Goal: Find specific page/section: Find specific page/section

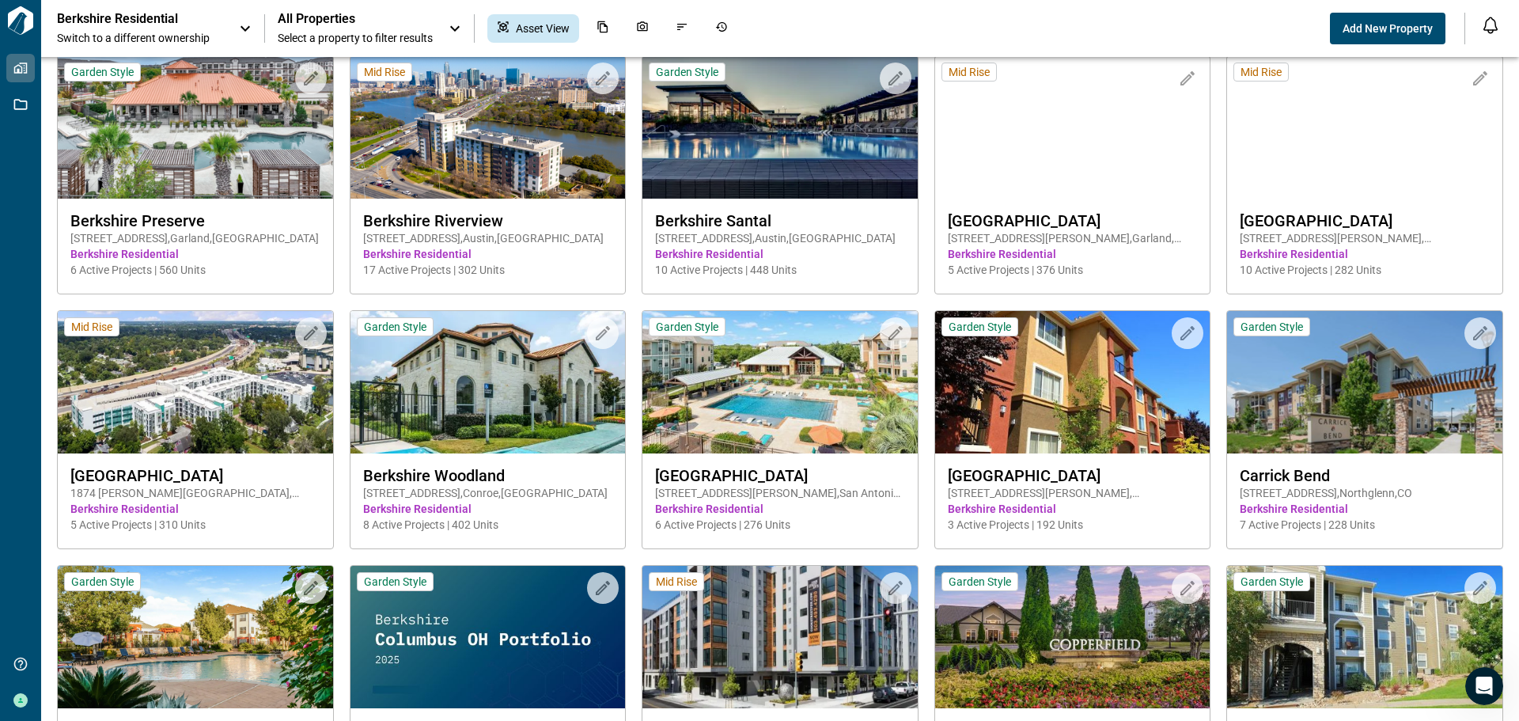
scroll to position [1345, 0]
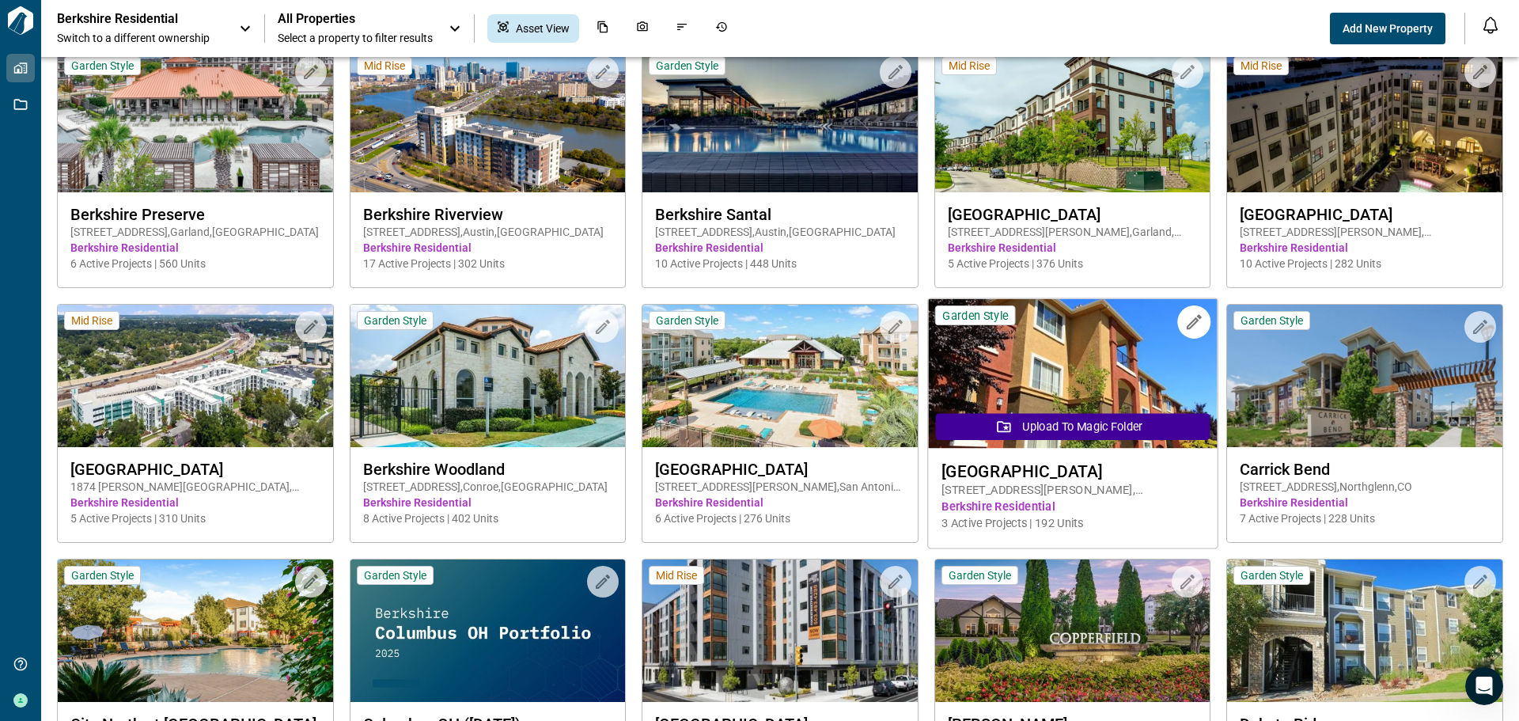
click at [1064, 410] on img at bounding box center [1072, 374] width 289 height 150
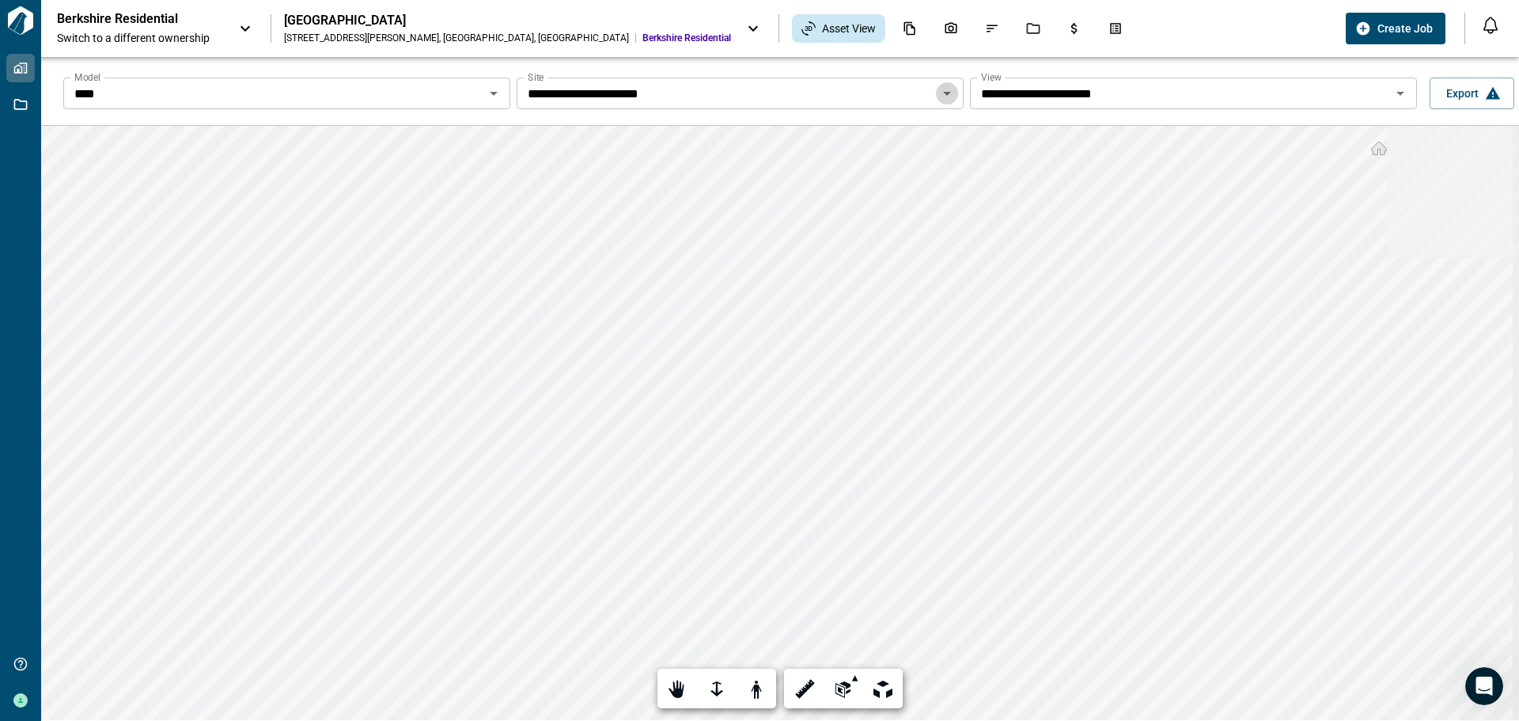
click at [944, 93] on icon "Open" at bounding box center [947, 94] width 8 height 4
click at [1026, 30] on icon "Jobs" at bounding box center [1033, 28] width 14 height 14
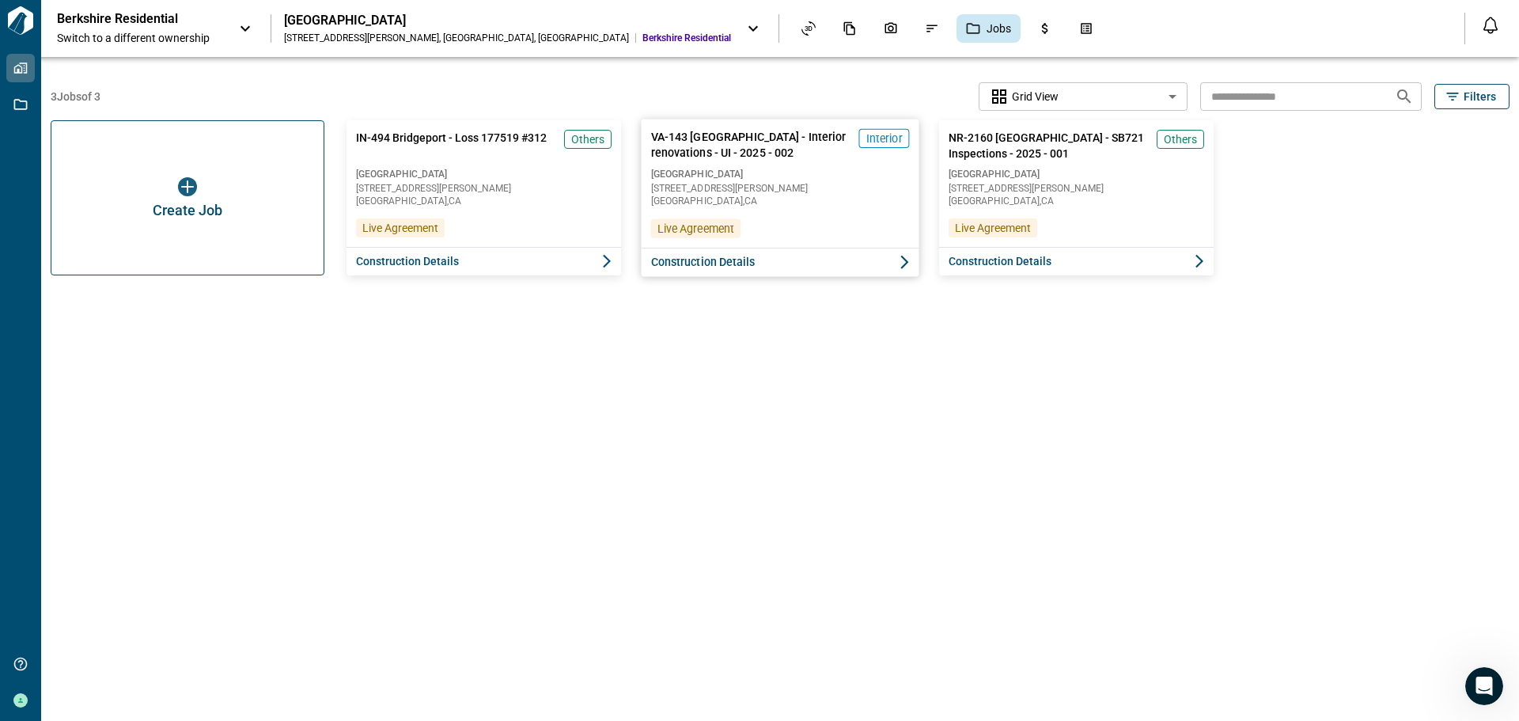
click at [741, 142] on span "VA-143 [GEOGRAPHIC_DATA] - Interior renovations - UI - 2025 - 002" at bounding box center [751, 145] width 202 height 32
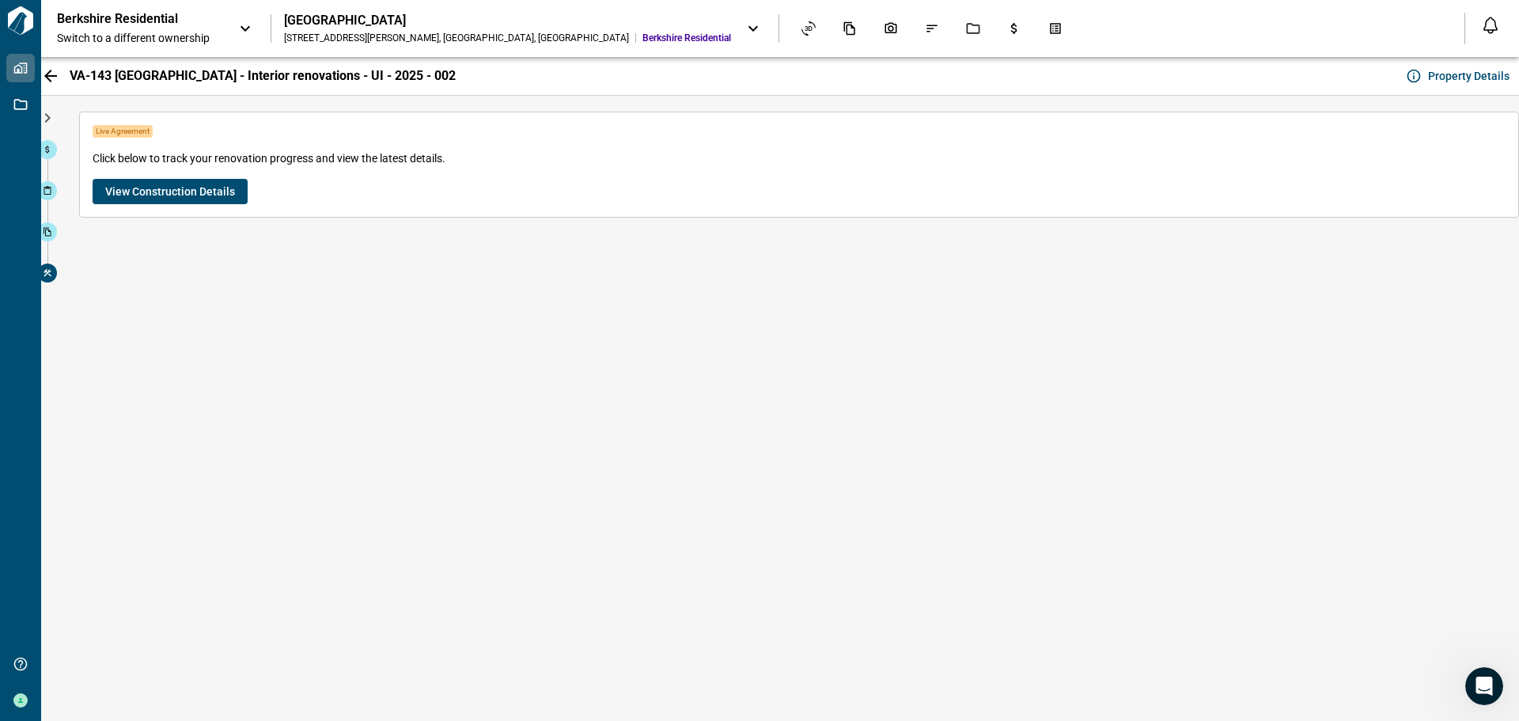
click at [151, 189] on span "View Construction Details" at bounding box center [170, 192] width 130 height 16
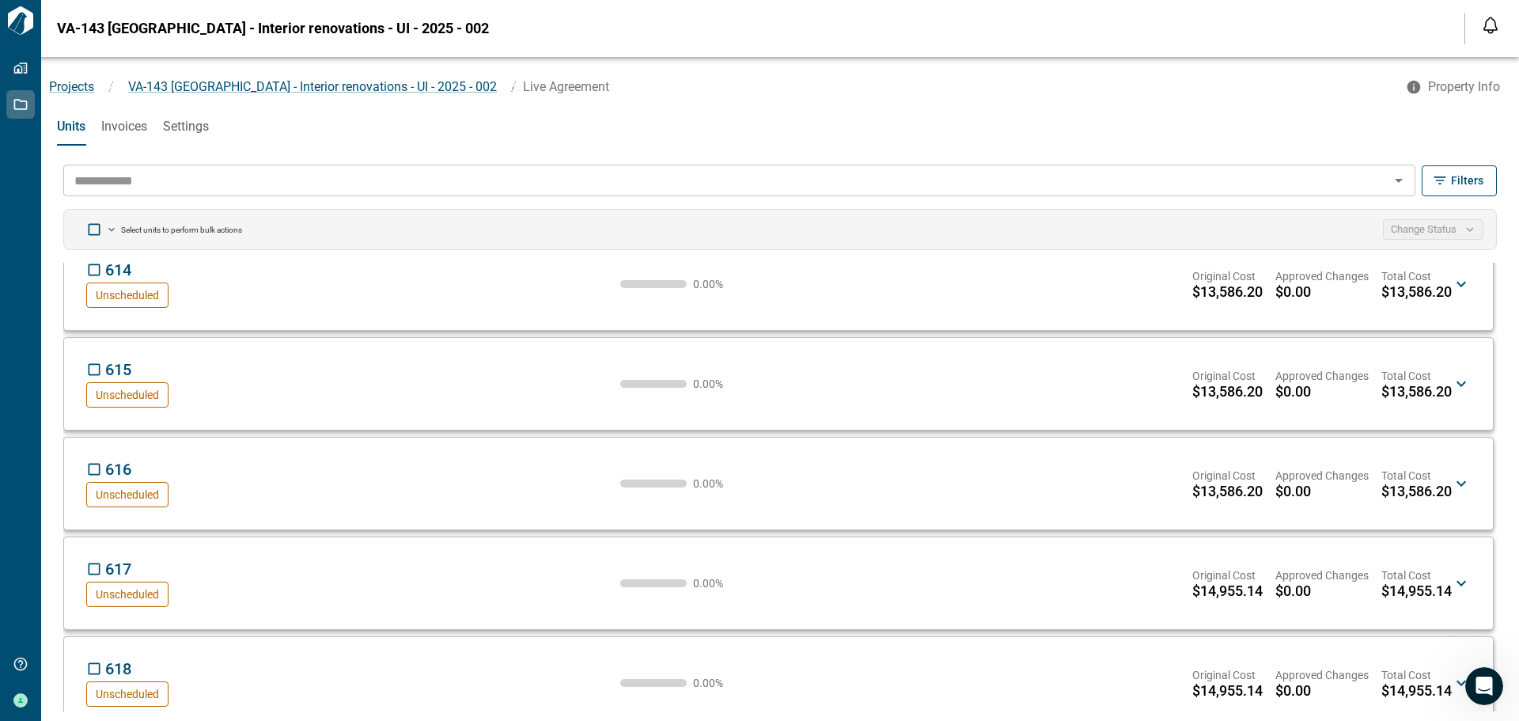
scroll to position [12263, 0]
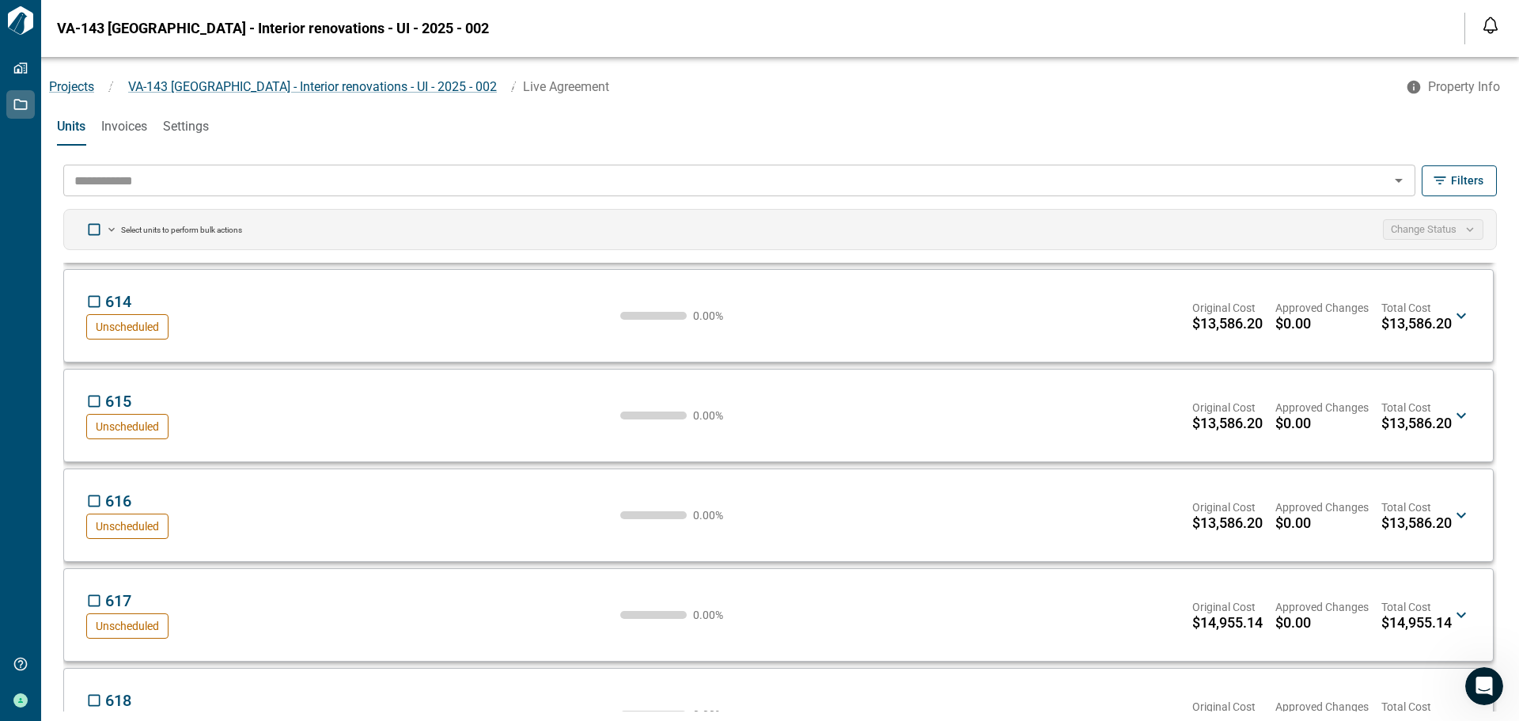
click at [128, 129] on span "Invoices" at bounding box center [124, 127] width 46 height 16
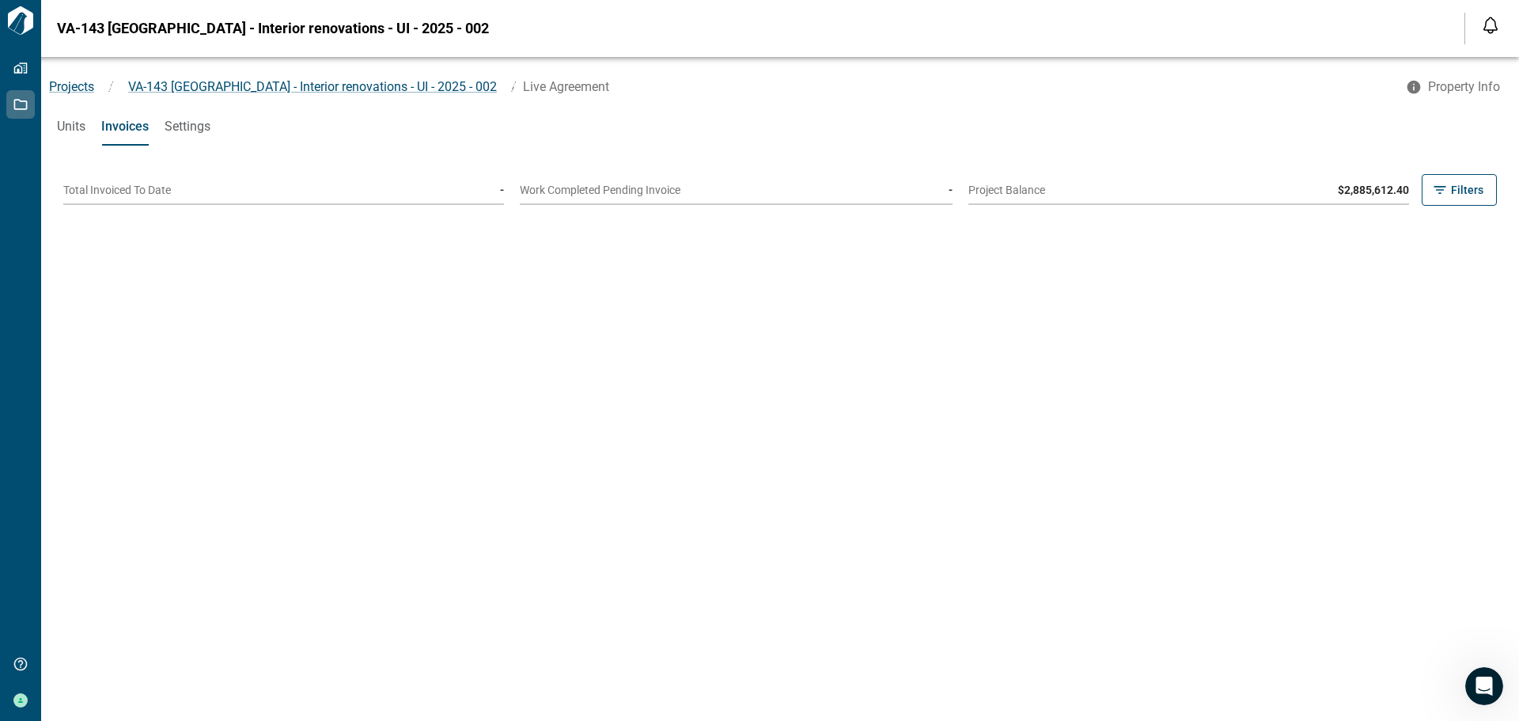
click at [71, 128] on span "Units" at bounding box center [71, 127] width 28 height 16
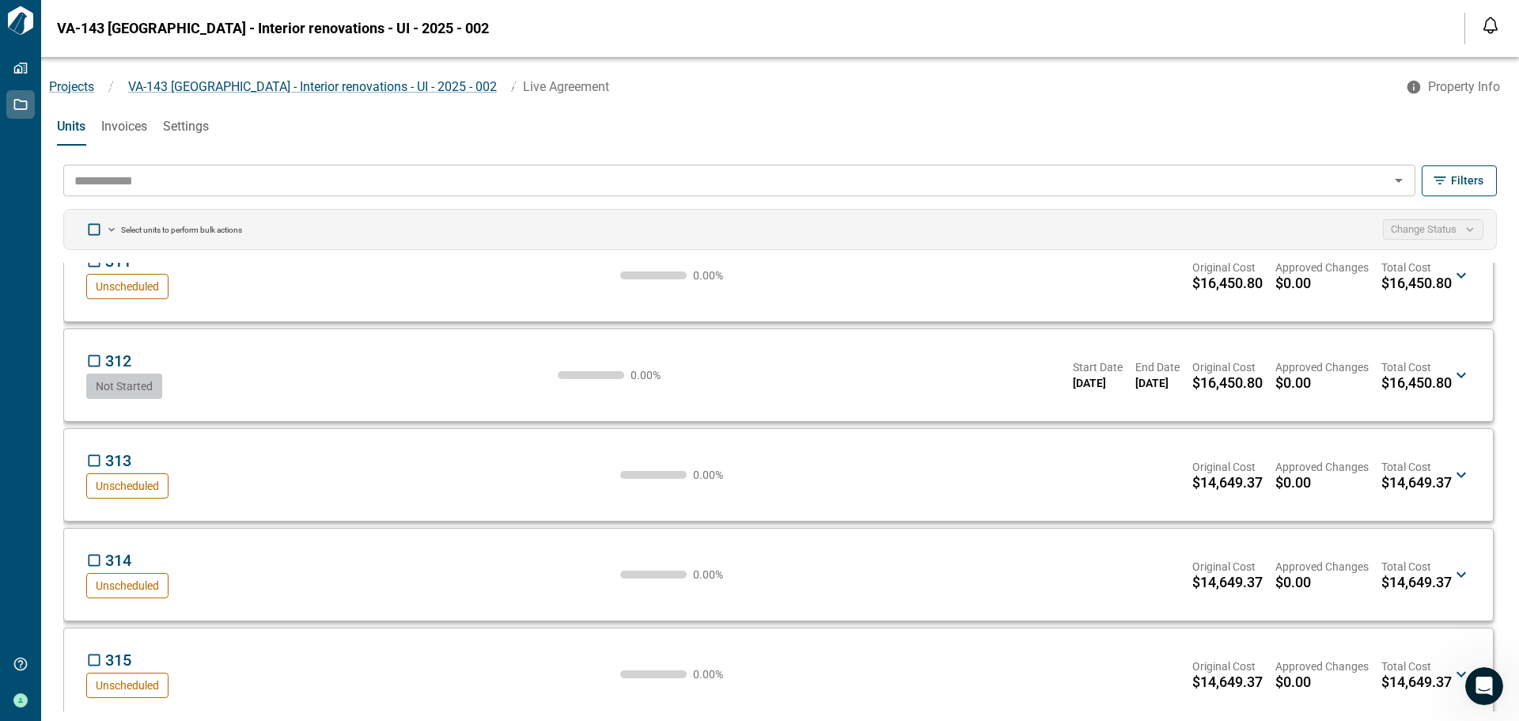
scroll to position [4826, 0]
click at [138, 386] on span "Not Started" at bounding box center [124, 387] width 57 height 13
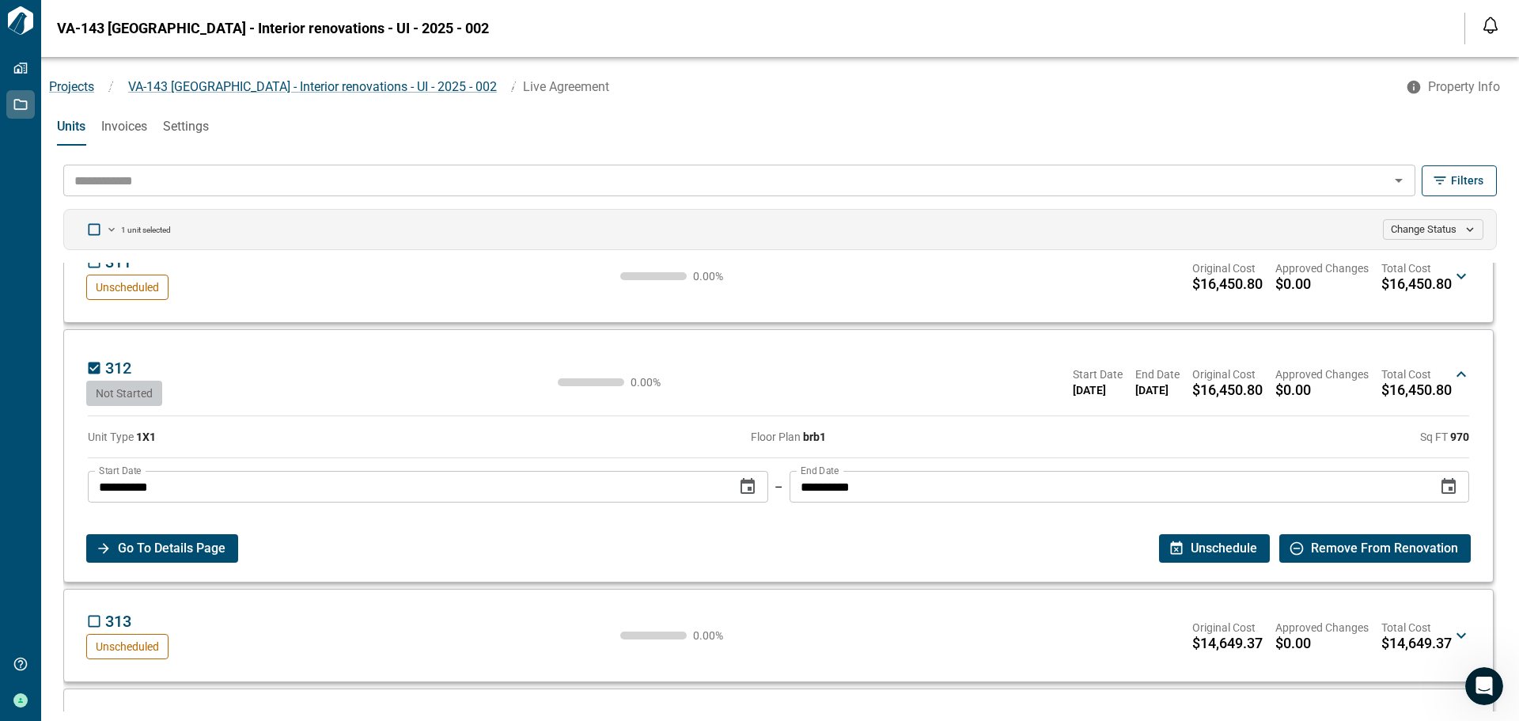
click at [158, 549] on span "Go To Details Page" at bounding box center [172, 548] width 108 height 28
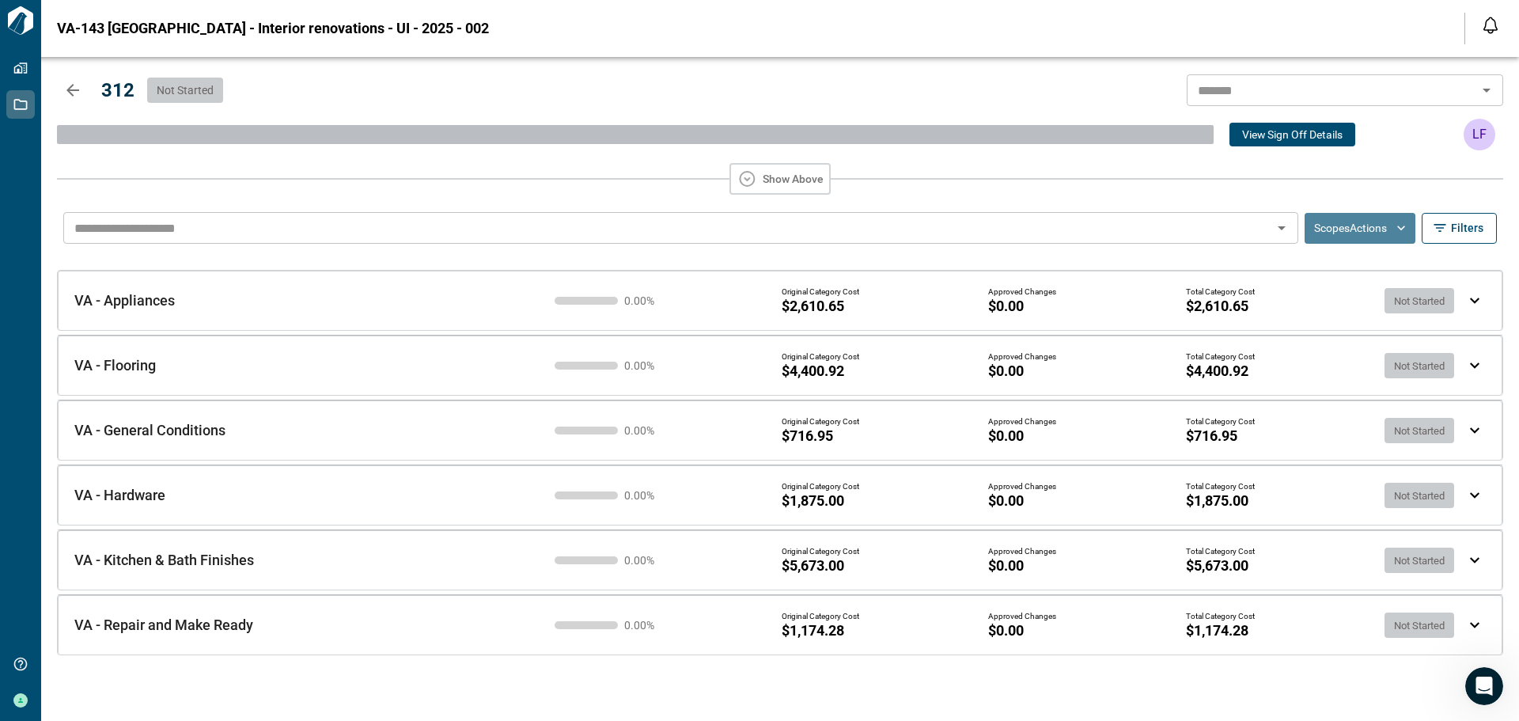
click at [1403, 228] on icon "button" at bounding box center [1401, 228] width 16 height 16
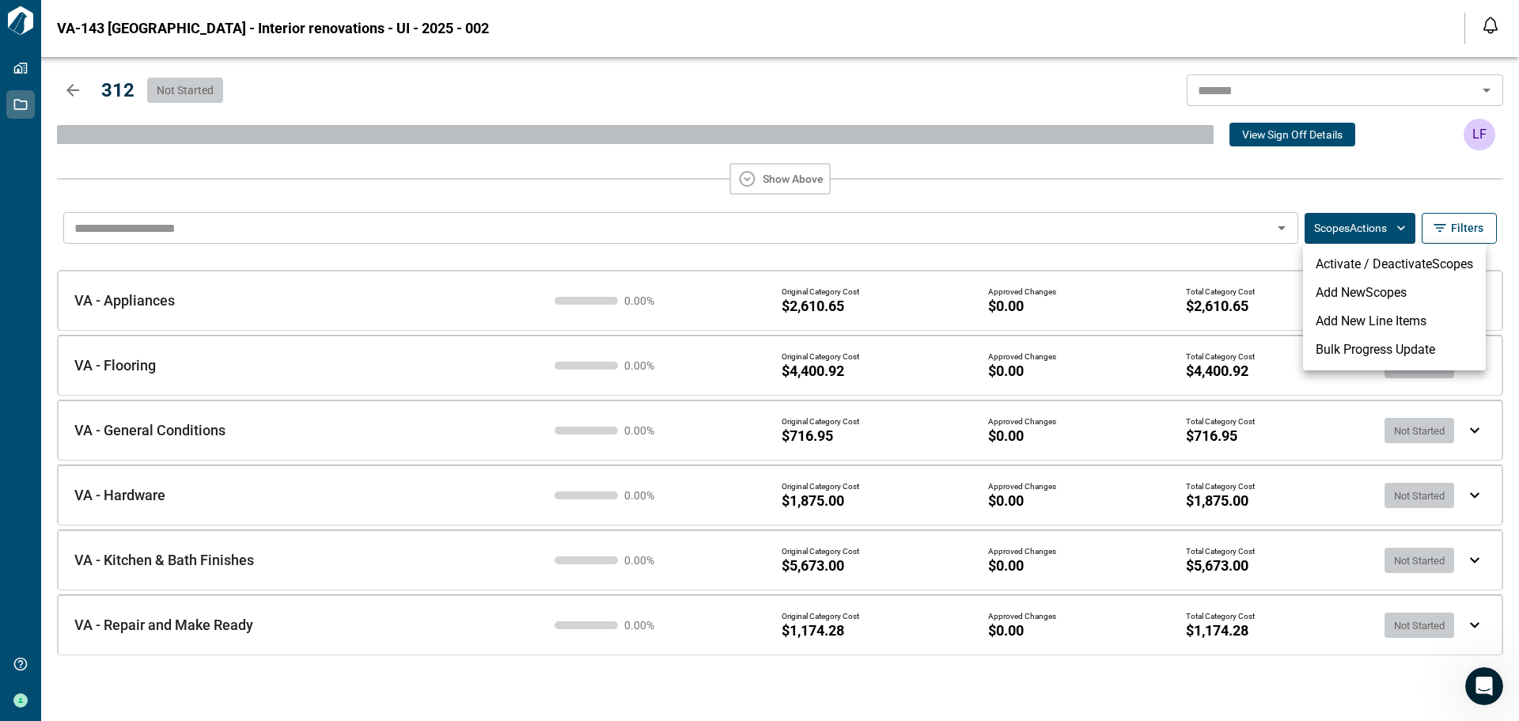
click at [972, 42] on div at bounding box center [759, 360] width 1519 height 721
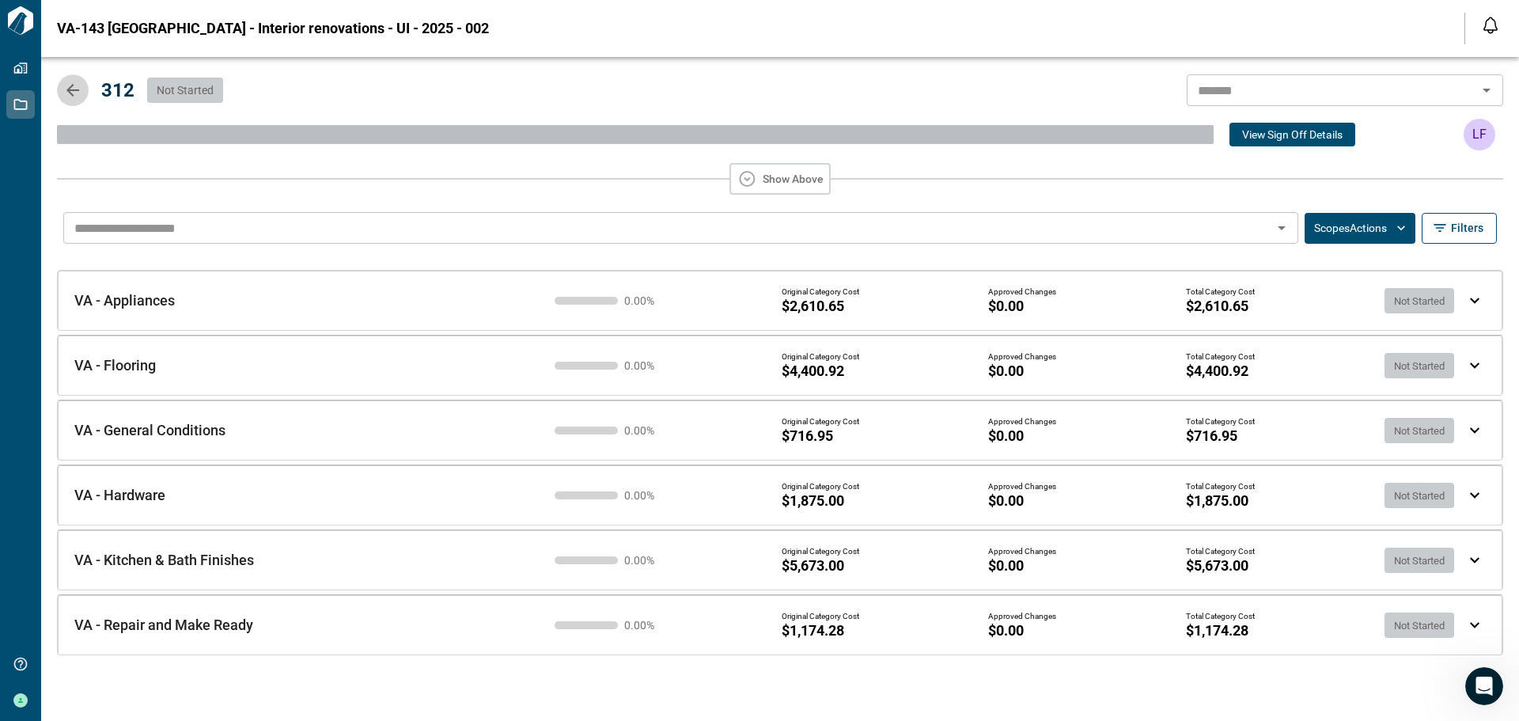
click at [74, 88] on icon "button" at bounding box center [72, 90] width 19 height 19
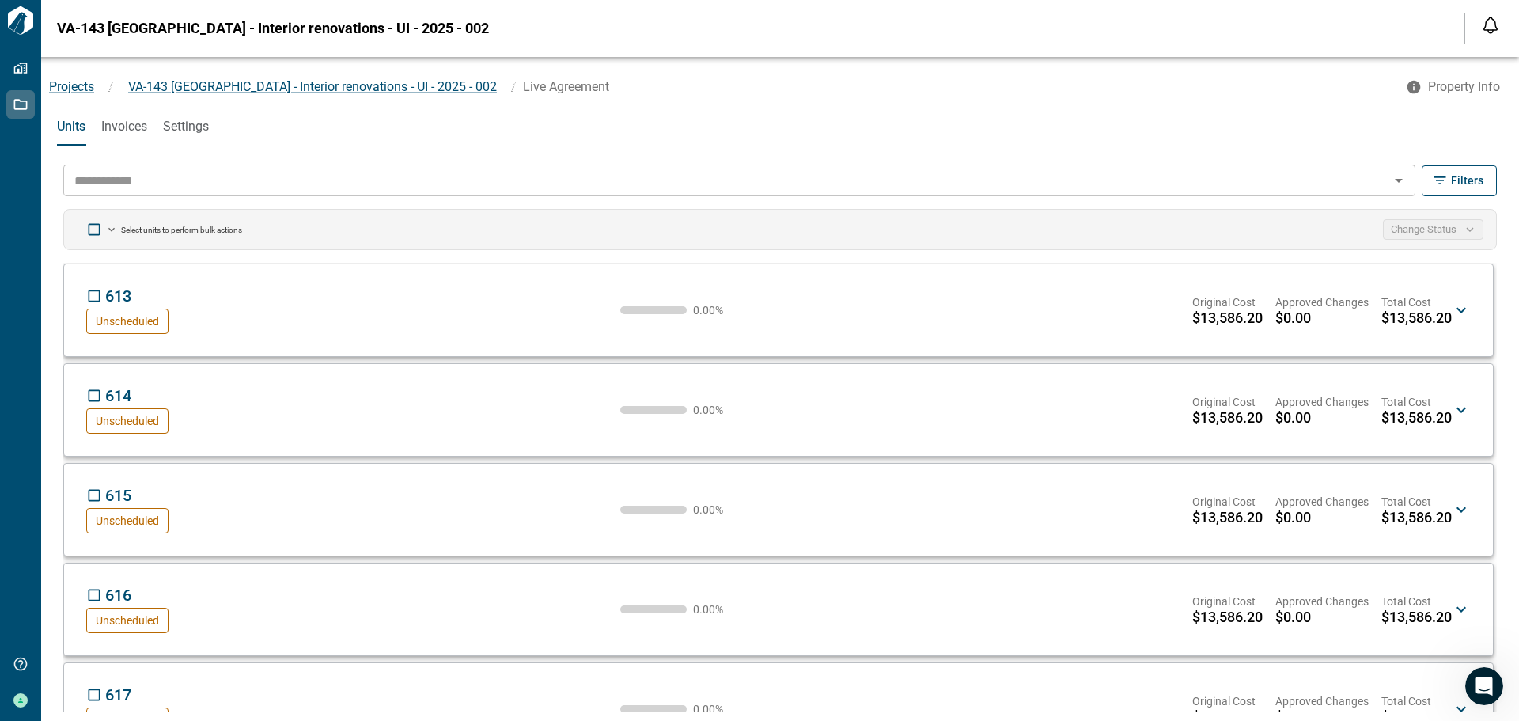
scroll to position [12136, 0]
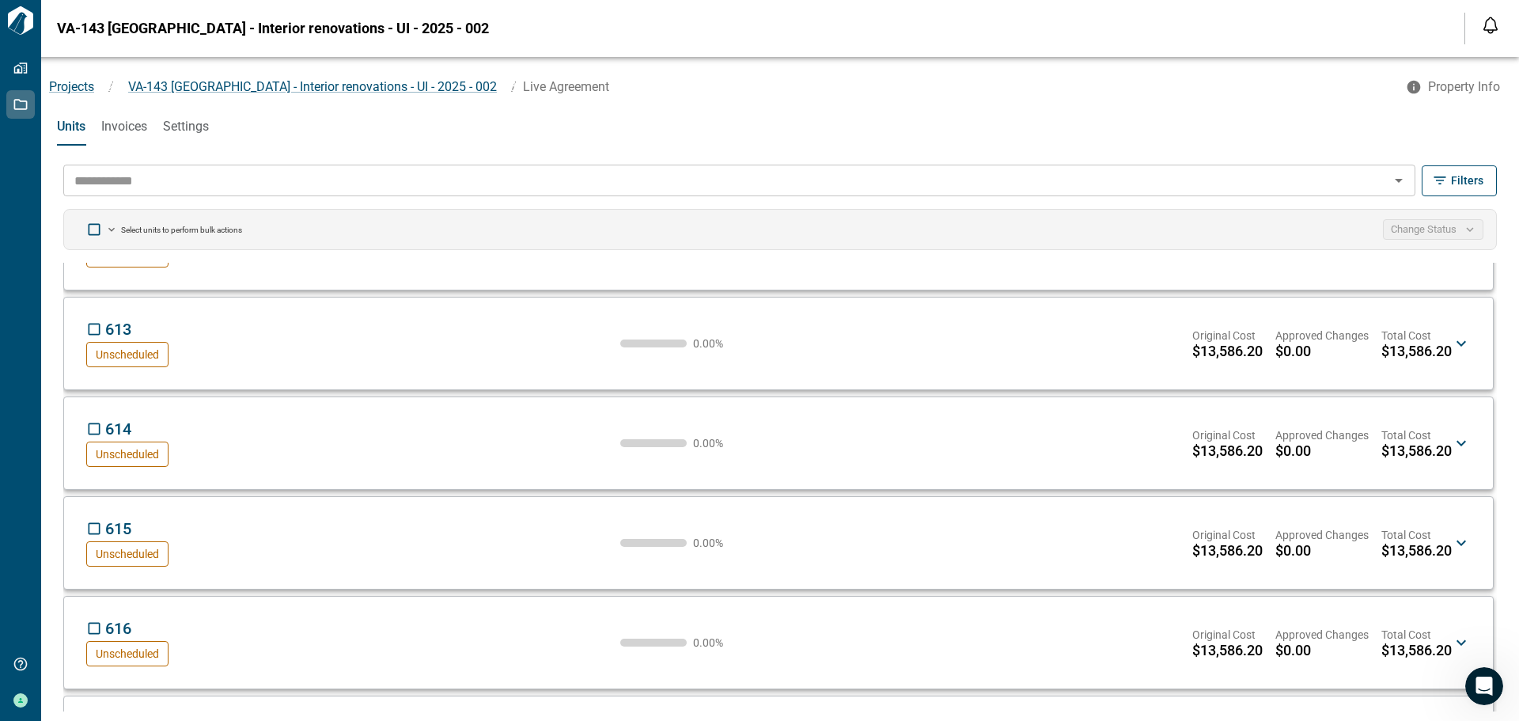
click at [112, 177] on input "text" at bounding box center [726, 180] width 1317 height 22
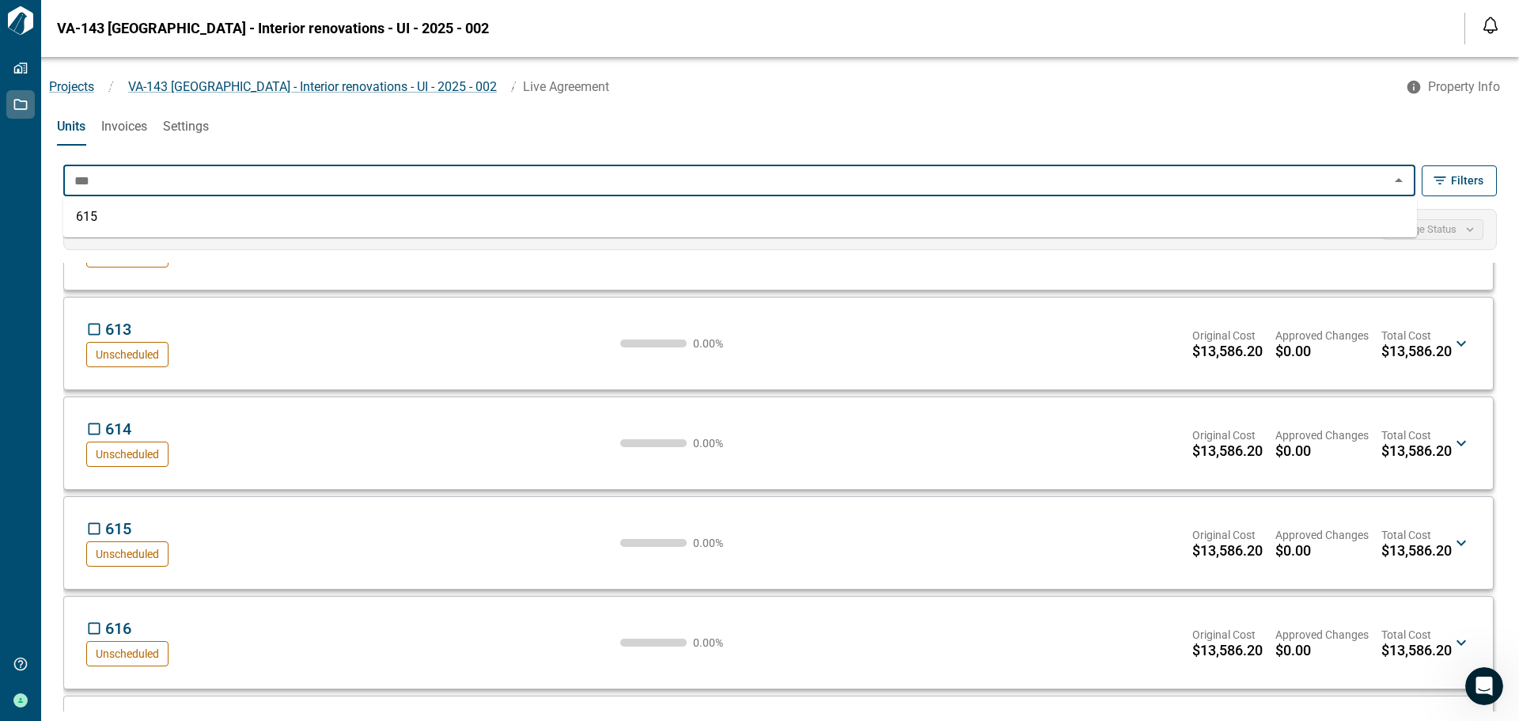
type input "***"
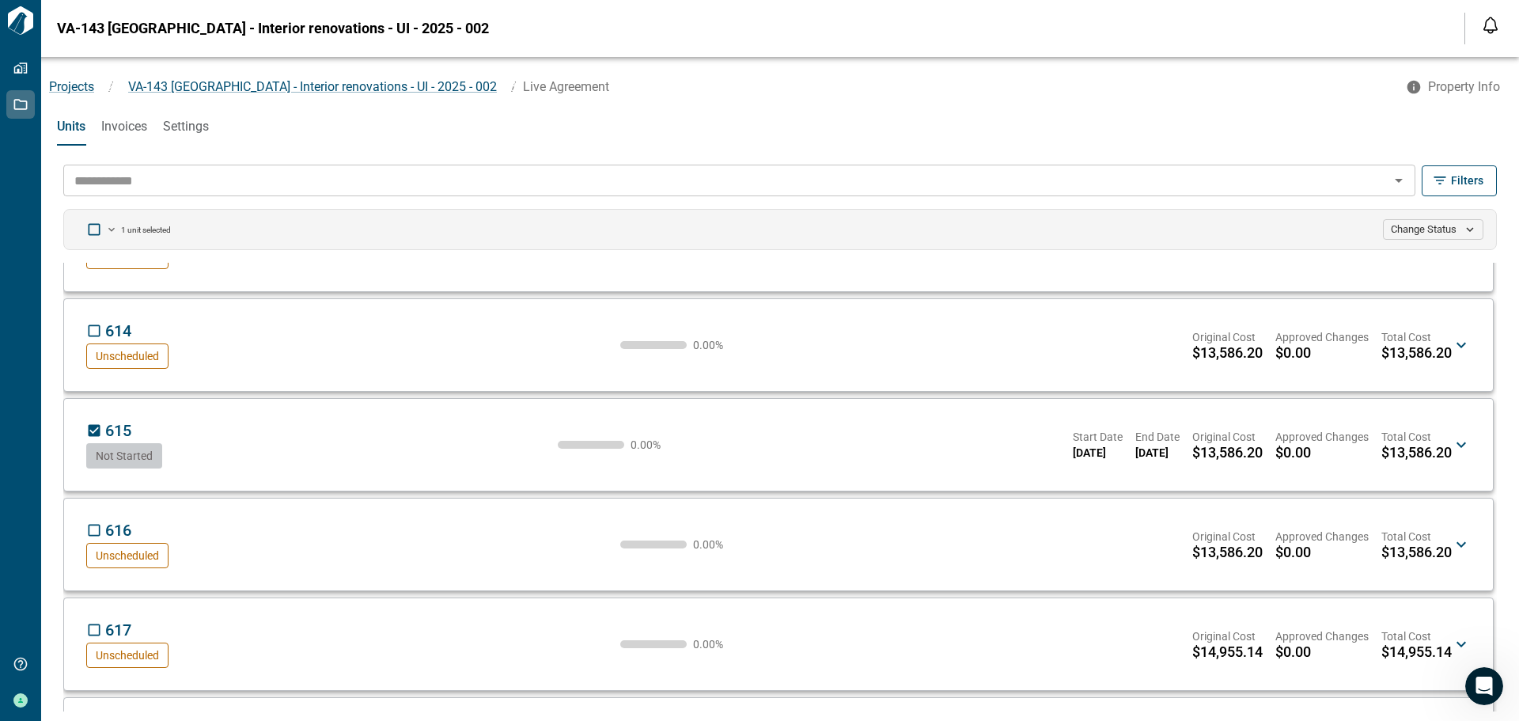
scroll to position [12215, 0]
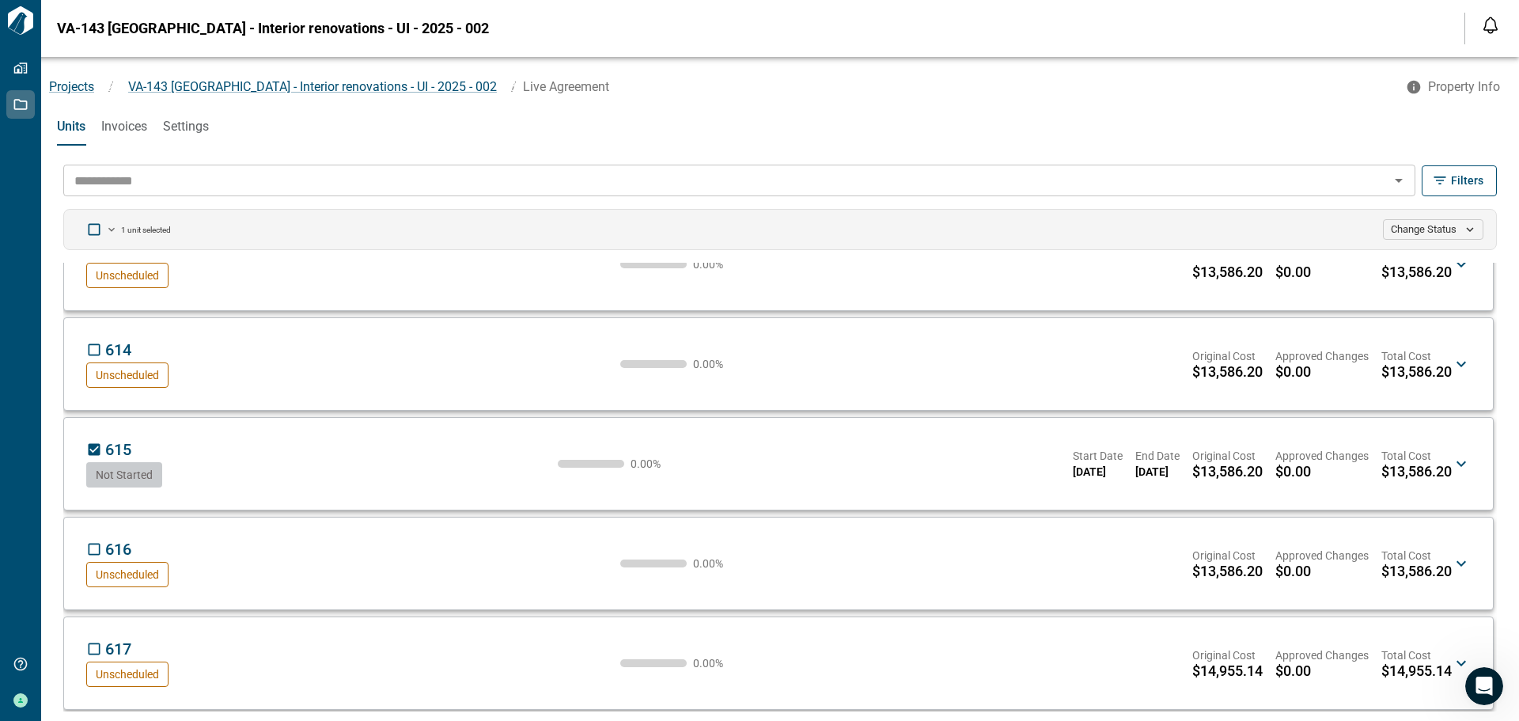
click at [204, 464] on div "615 LF Not Started 0.00 % Start Date [DATE] End Date [DATE] Original Cost $13,5…" at bounding box center [769, 463] width 1366 height 47
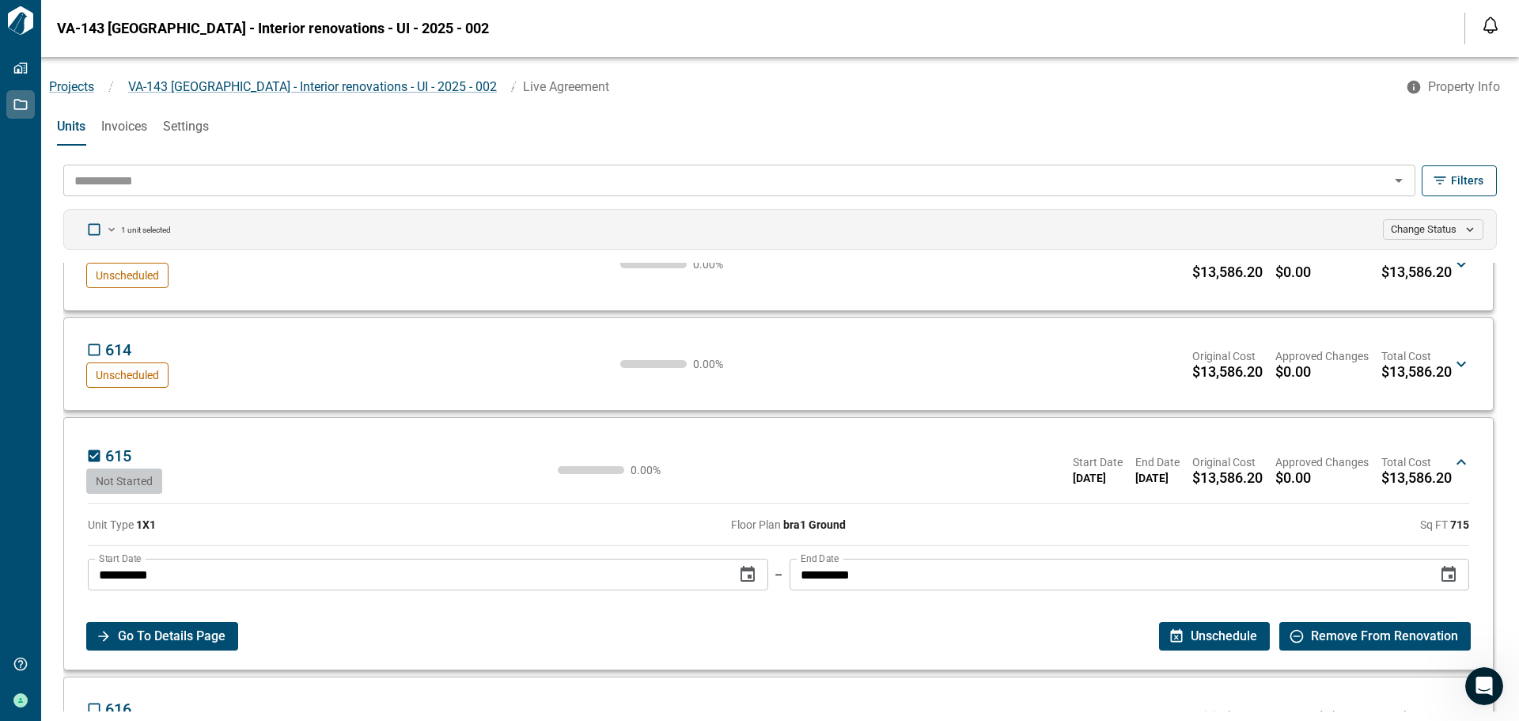
click at [118, 631] on span "Go To Details Page" at bounding box center [172, 636] width 108 height 28
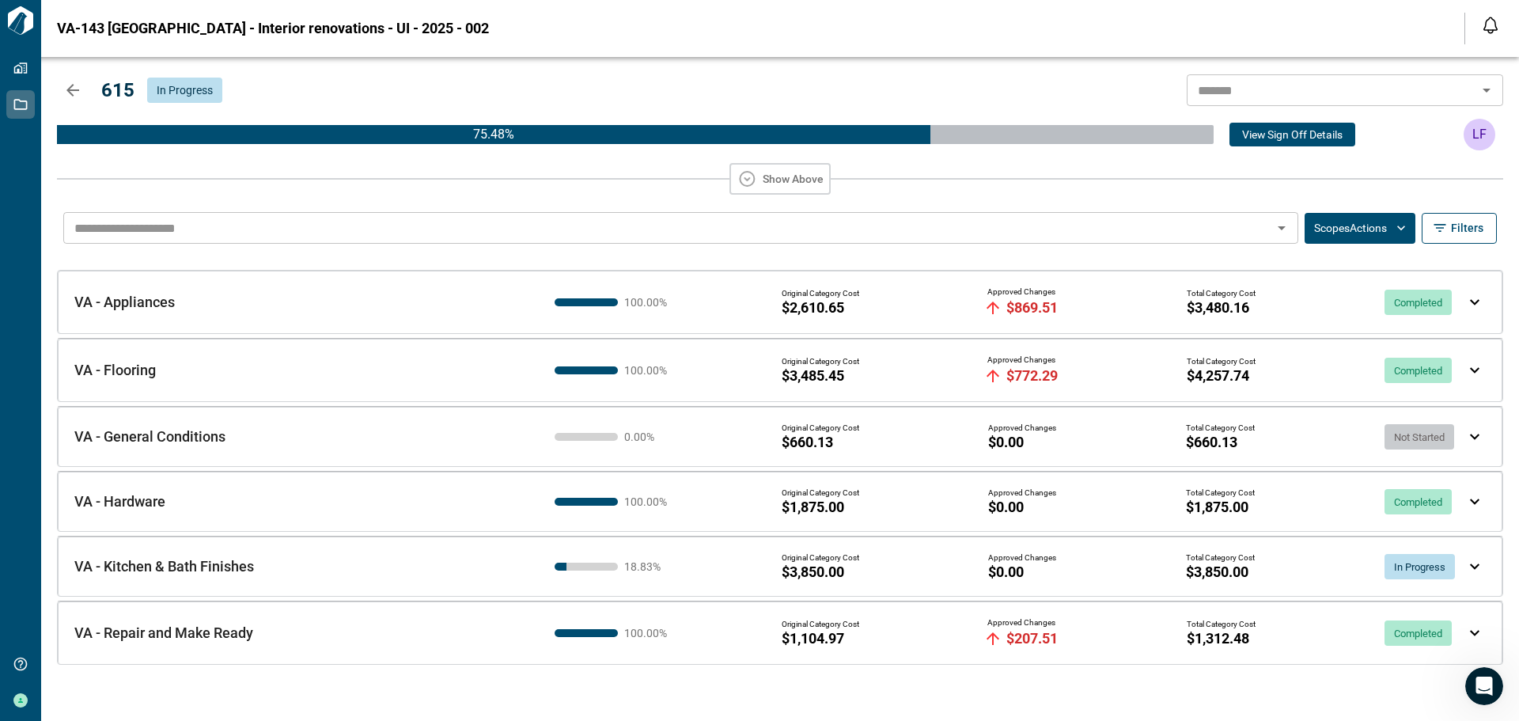
click at [75, 87] on icon "button" at bounding box center [72, 90] width 19 height 19
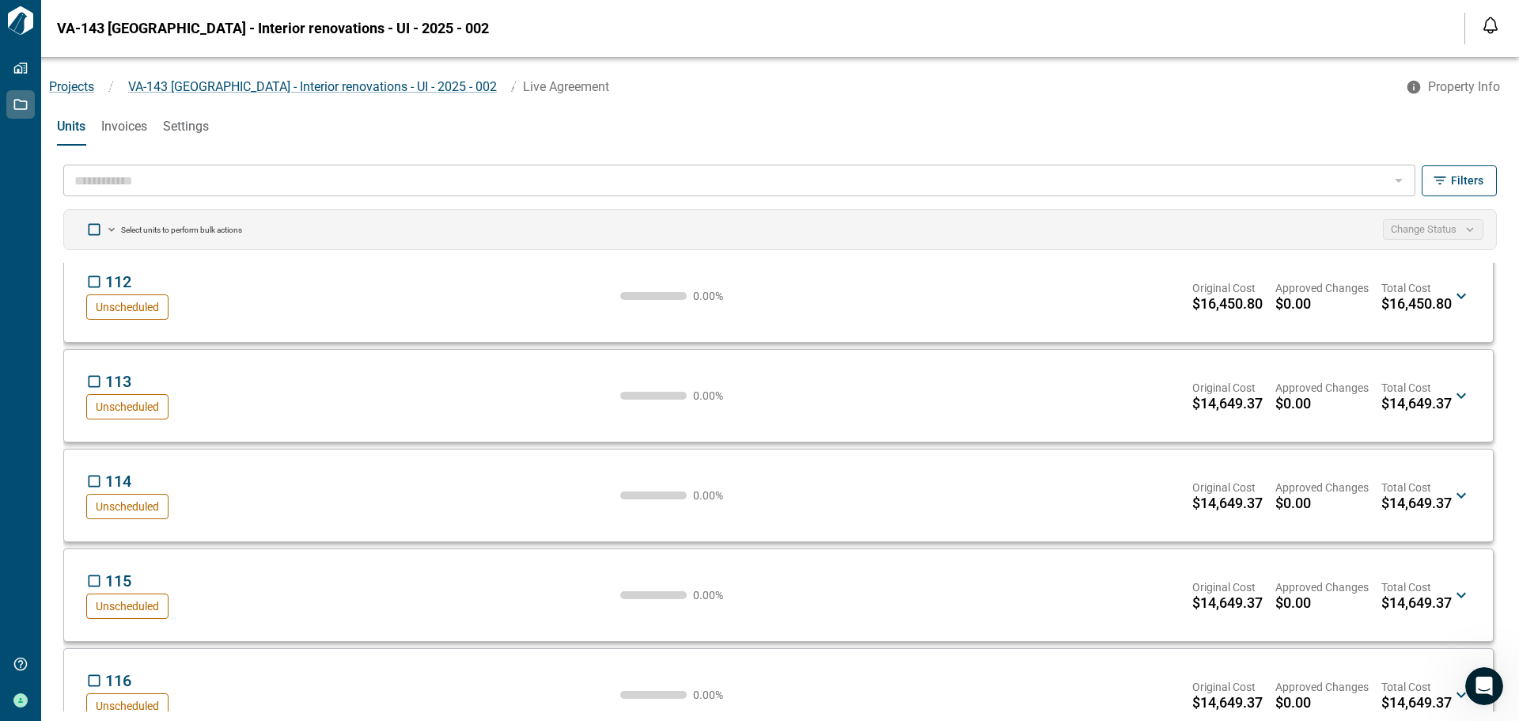
scroll to position [475, 0]
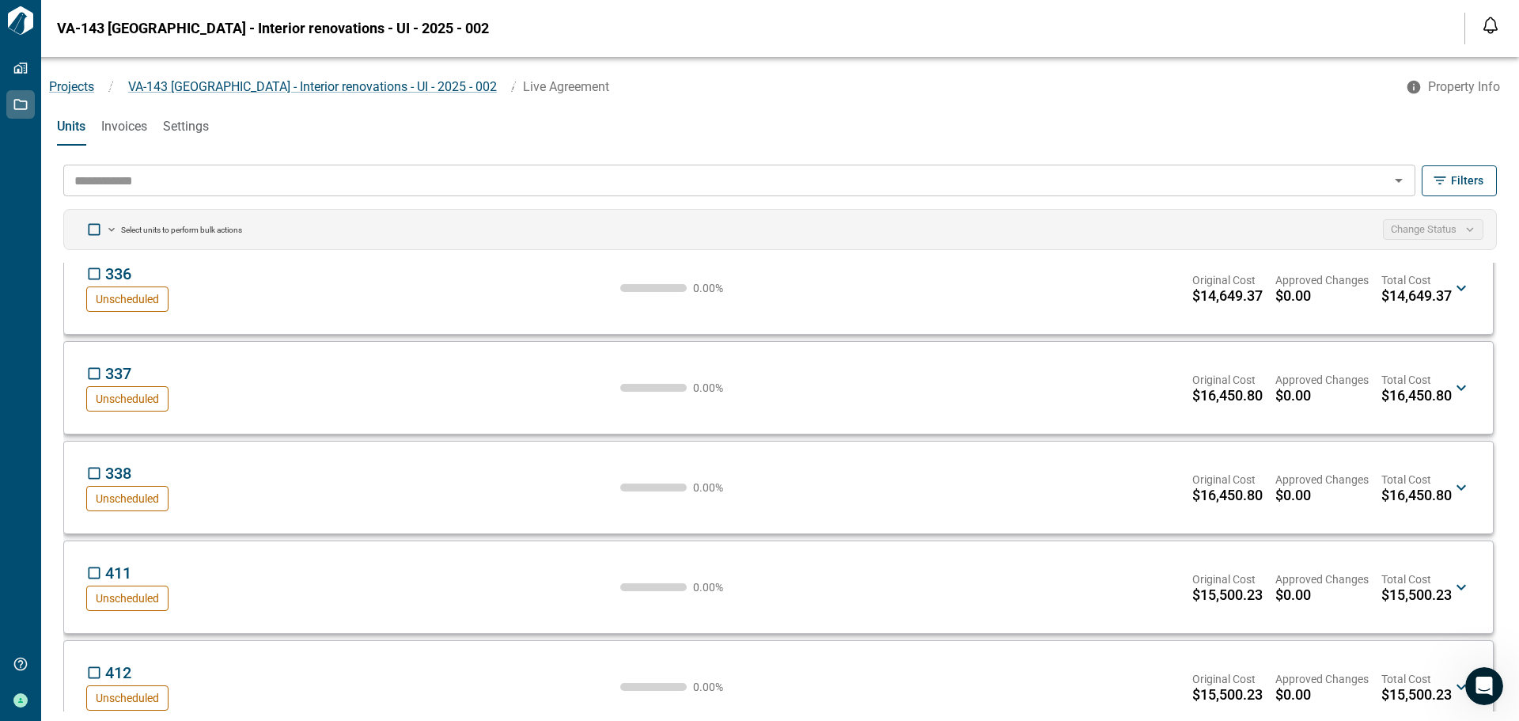
click at [128, 176] on input "text" at bounding box center [726, 180] width 1317 height 22
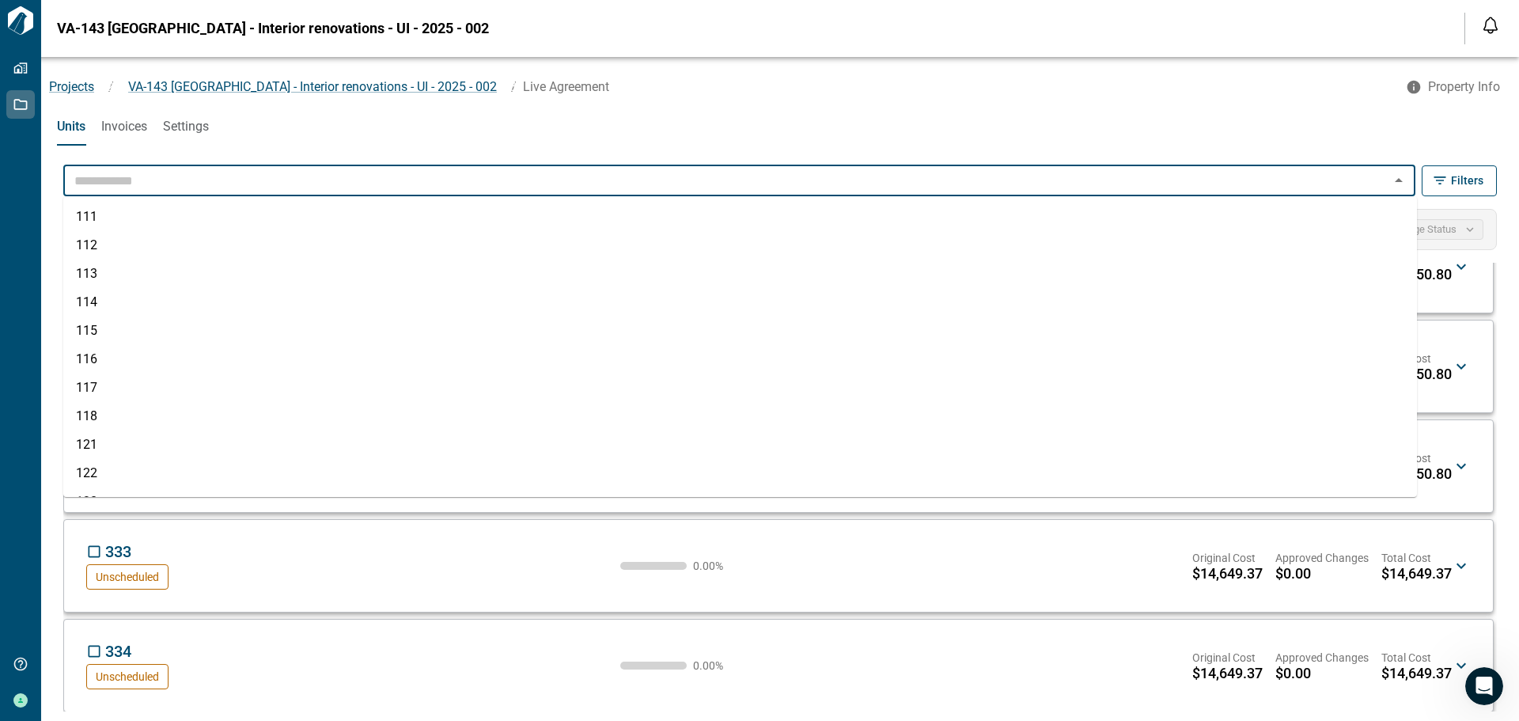
scroll to position [6329, 0]
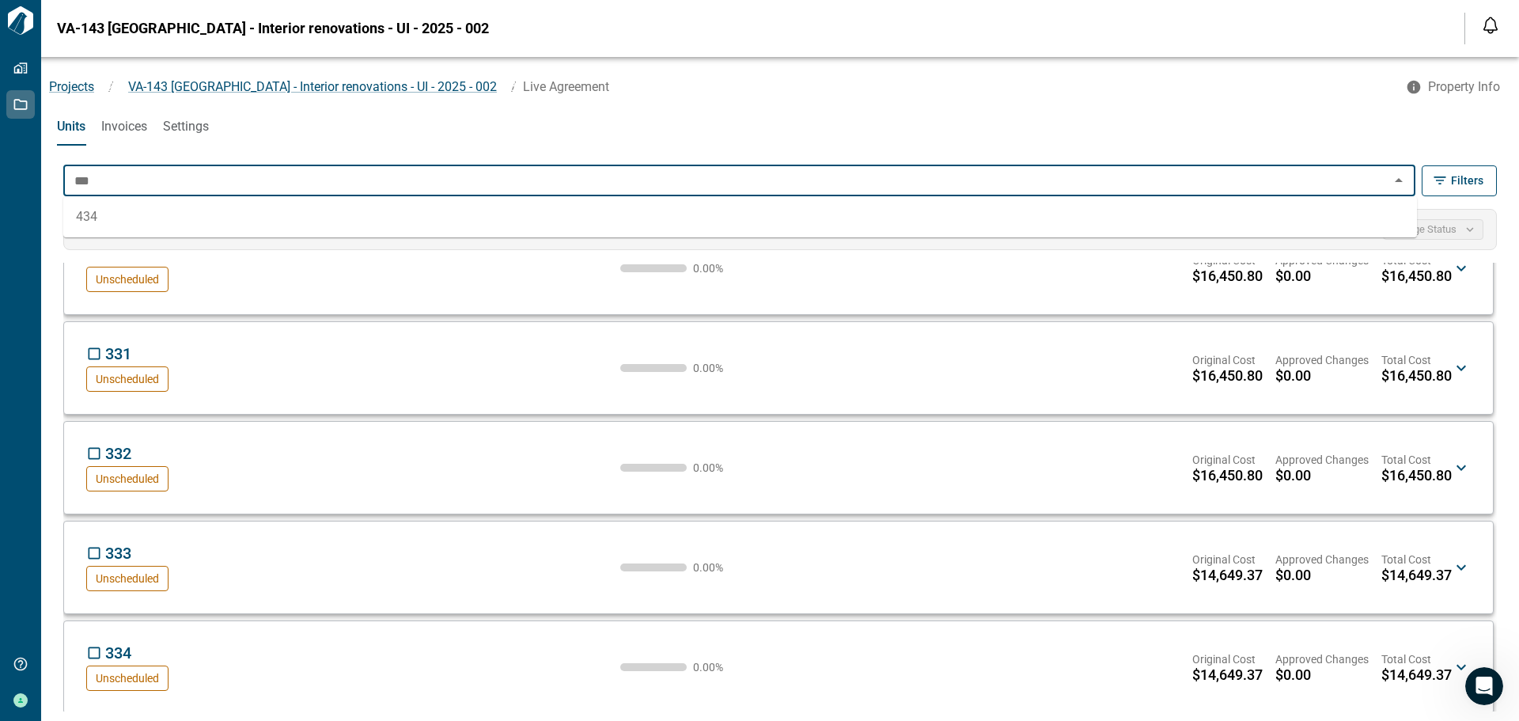
click at [127, 212] on li "434" at bounding box center [740, 217] width 1354 height 28
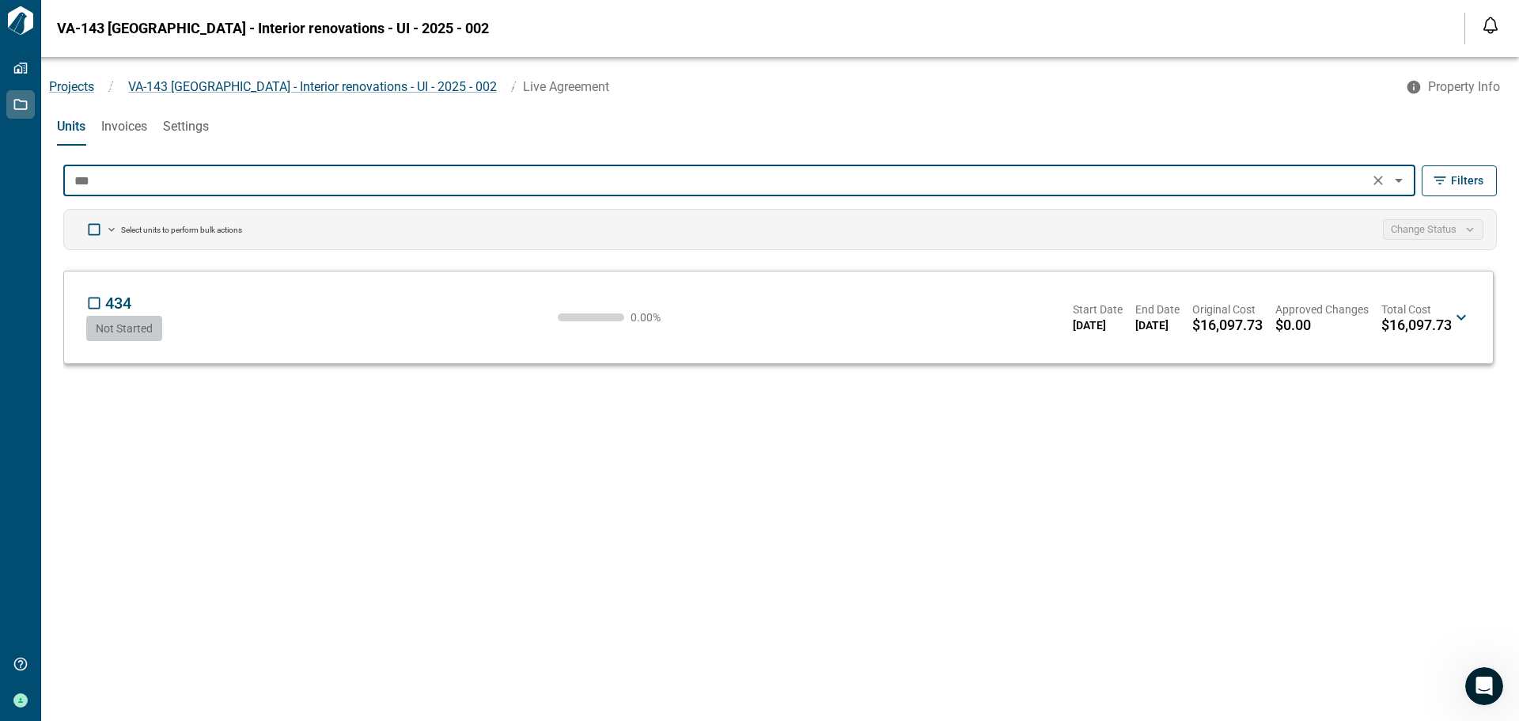
type input "***"
click at [1460, 313] on icon at bounding box center [1461, 317] width 19 height 19
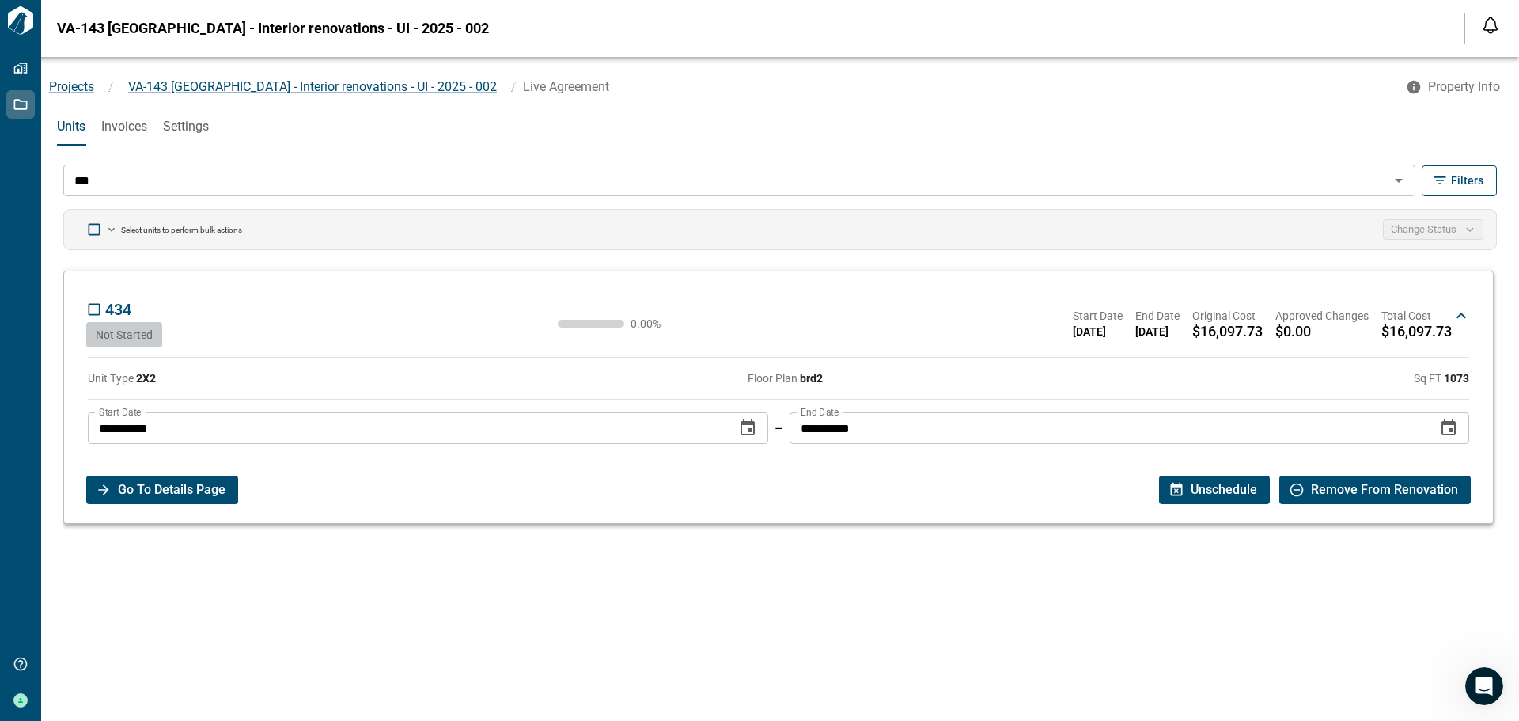
click at [204, 491] on span "Go To Details Page" at bounding box center [172, 489] width 108 height 28
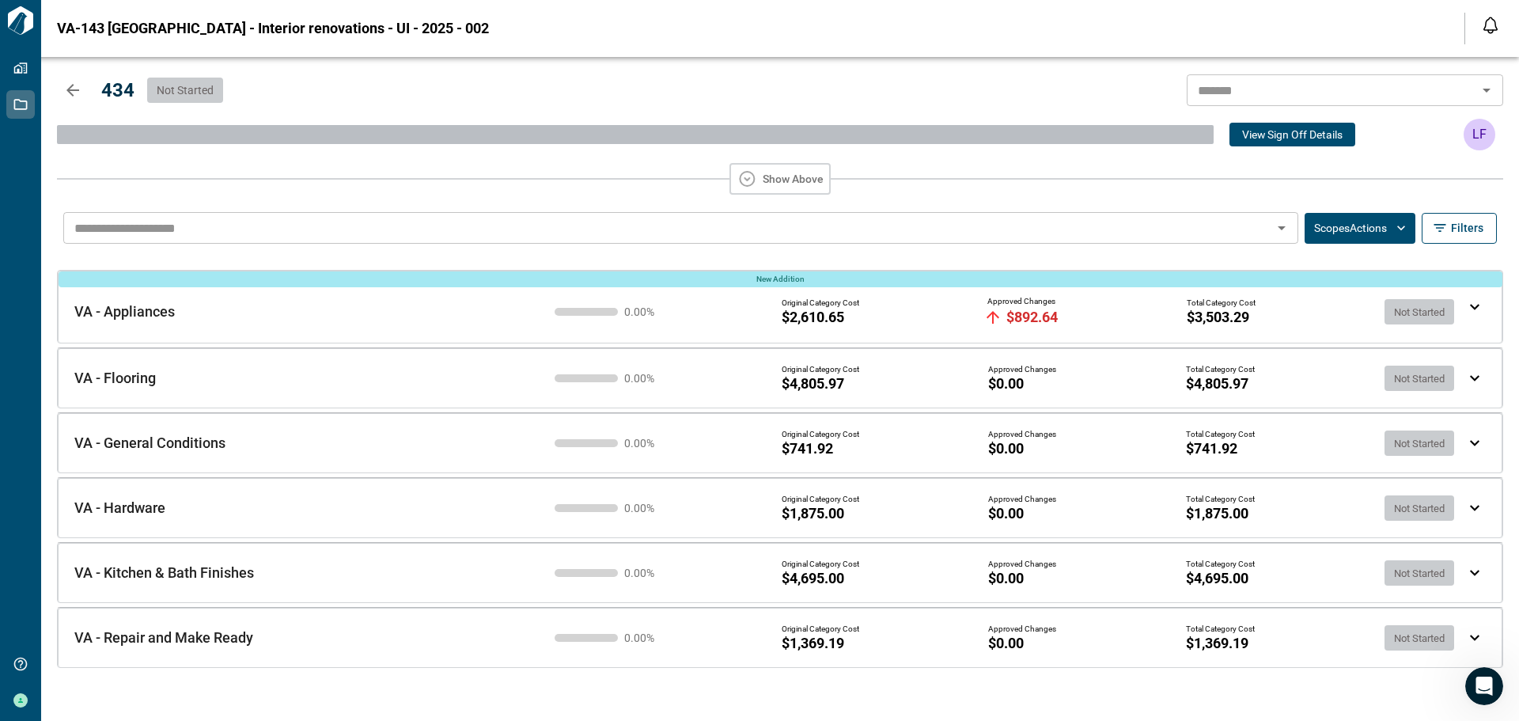
click at [1472, 377] on img at bounding box center [1474, 378] width 9 height 6
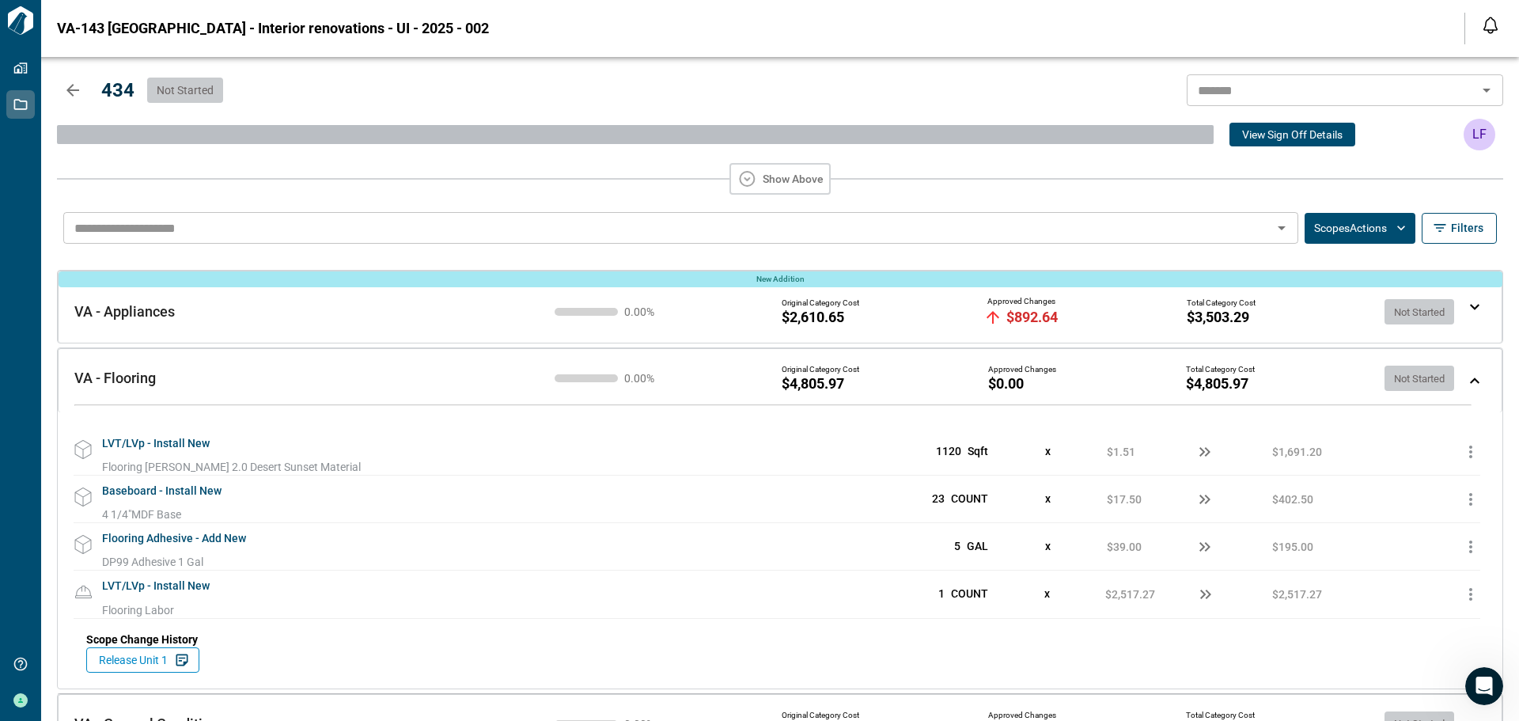
click at [1470, 380] on img at bounding box center [1474, 380] width 9 height 6
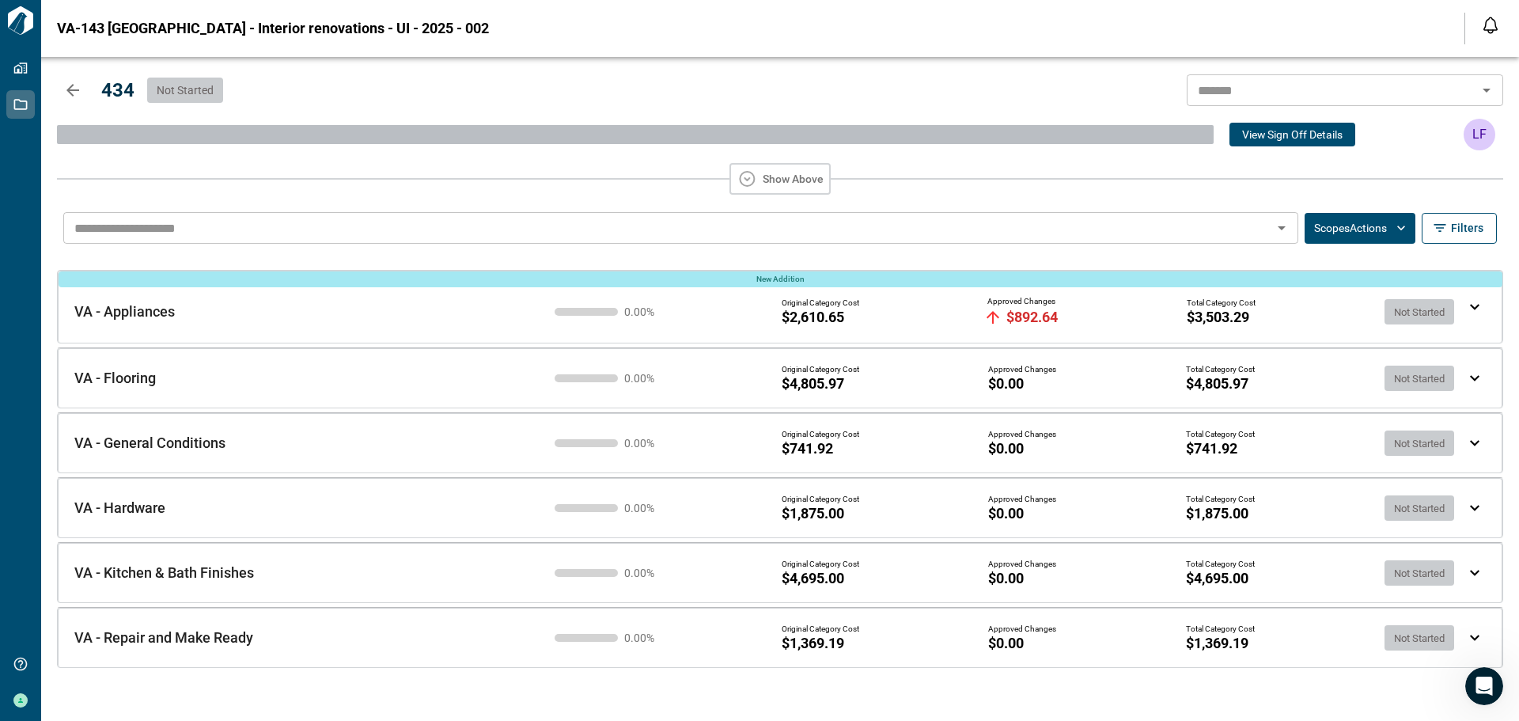
click at [1470, 443] on img at bounding box center [1474, 443] width 9 height 6
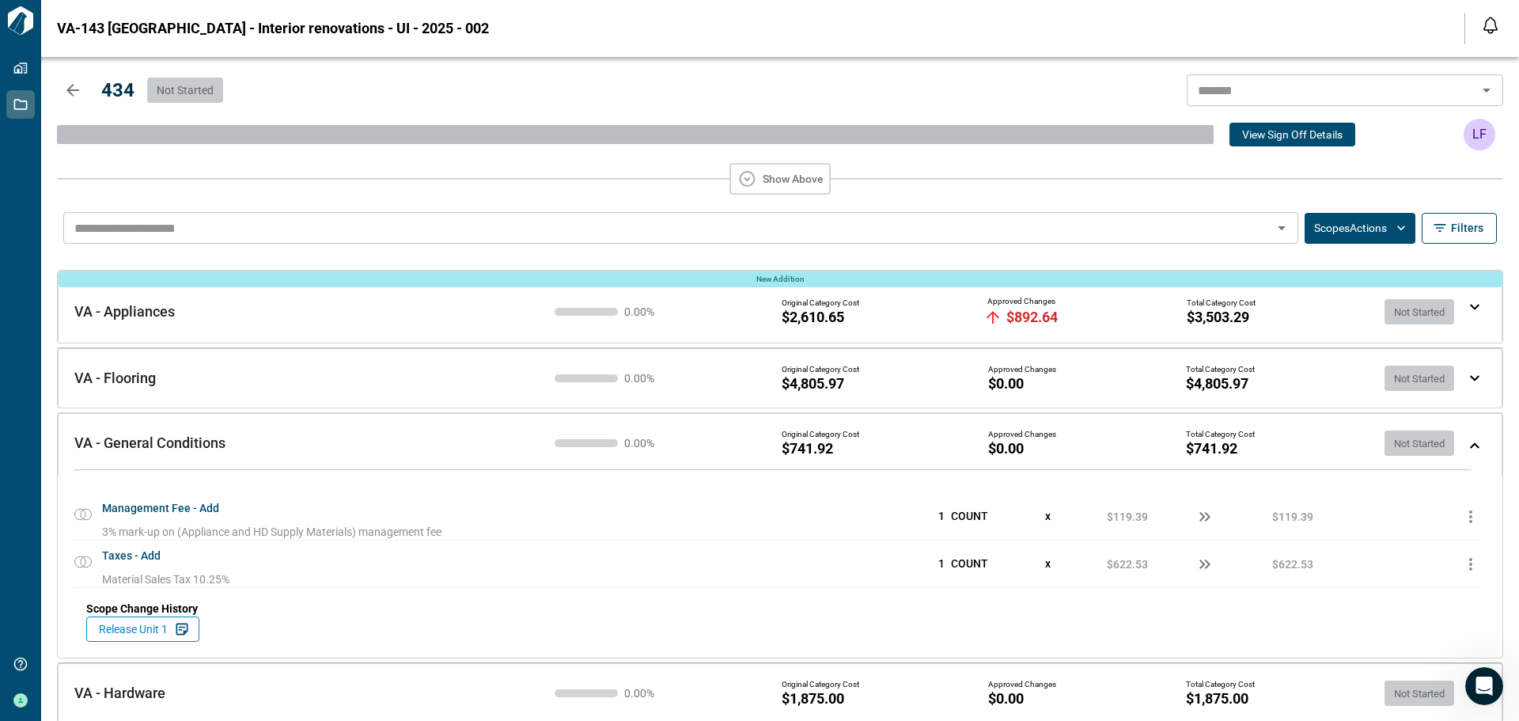
click at [1470, 443] on img at bounding box center [1474, 445] width 9 height 6
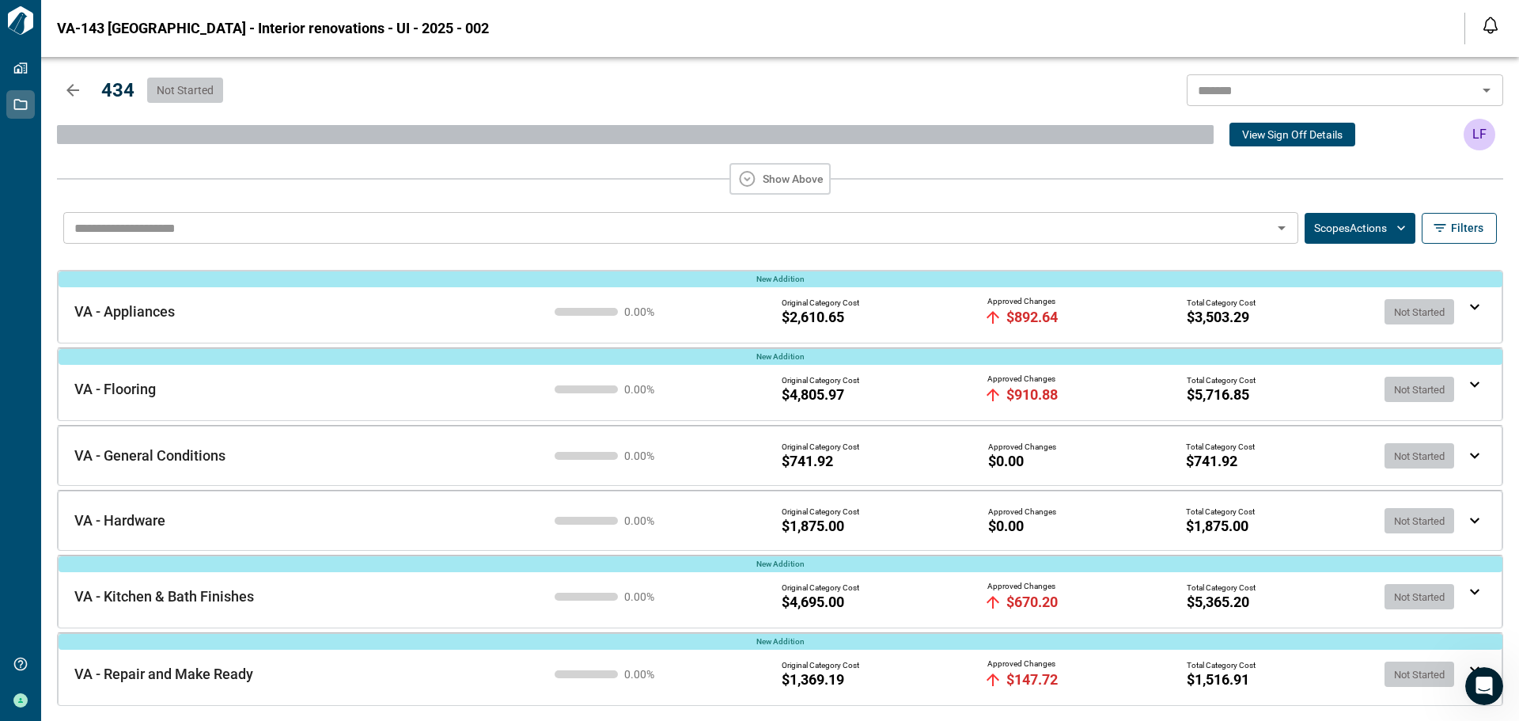
click at [1474, 455] on img at bounding box center [1474, 456] width 9 height 6
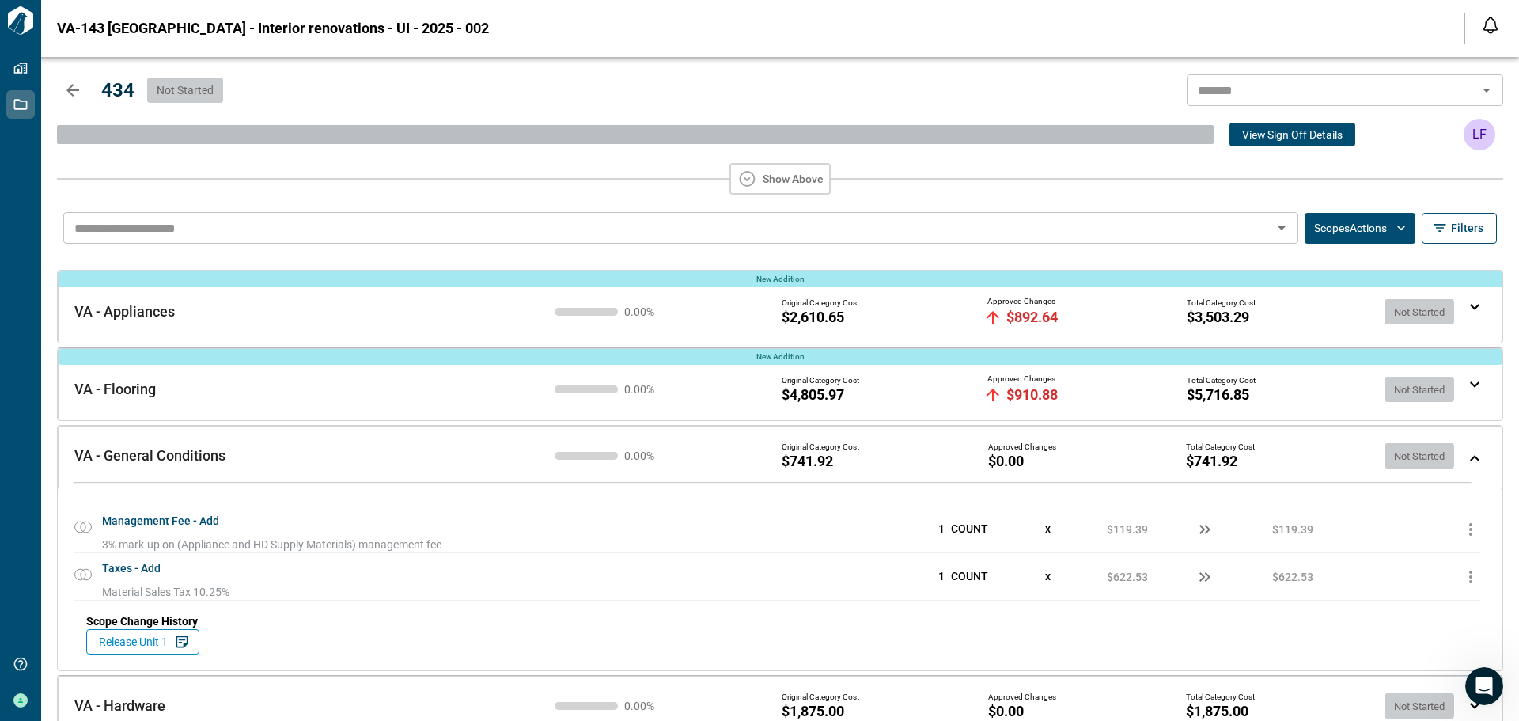
click at [1457, 458] on div "Not Started" at bounding box center [1424, 455] width 79 height 25
